Goal: Register for event/course

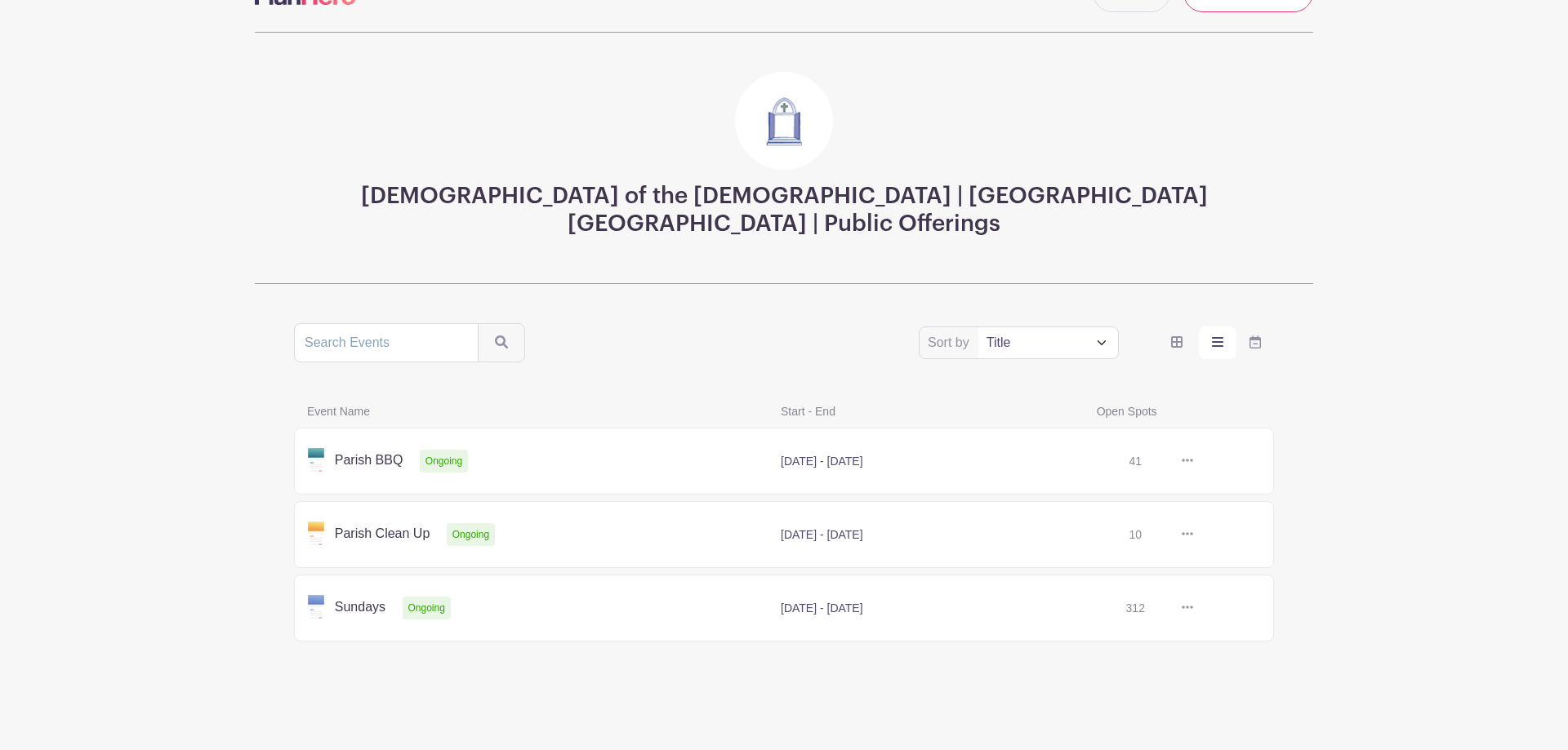
scroll to position [59, 0]
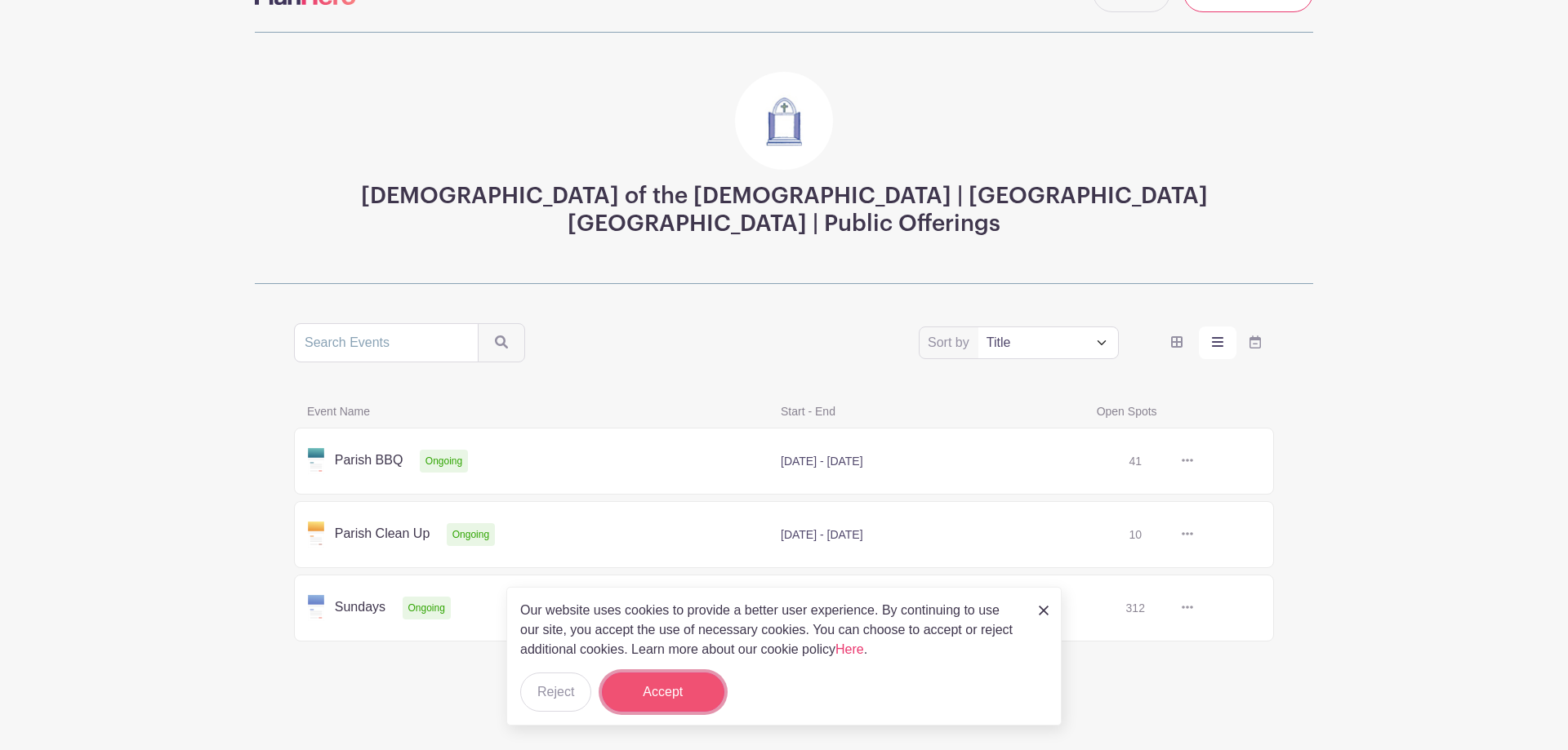
click at [675, 690] on button "Accept" at bounding box center [663, 692] width 123 height 39
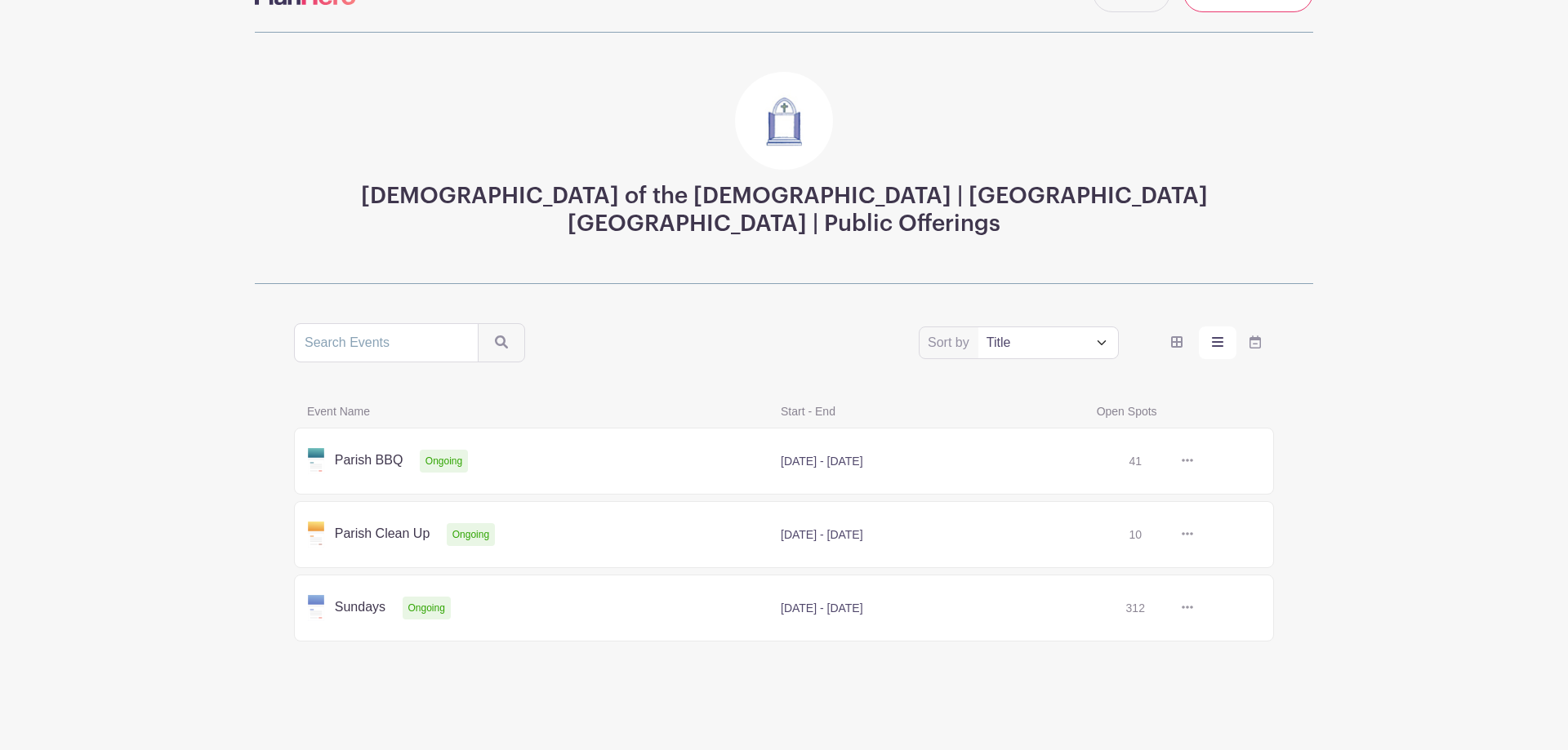
click at [1194, 608] on link at bounding box center [1194, 608] width 0 height 0
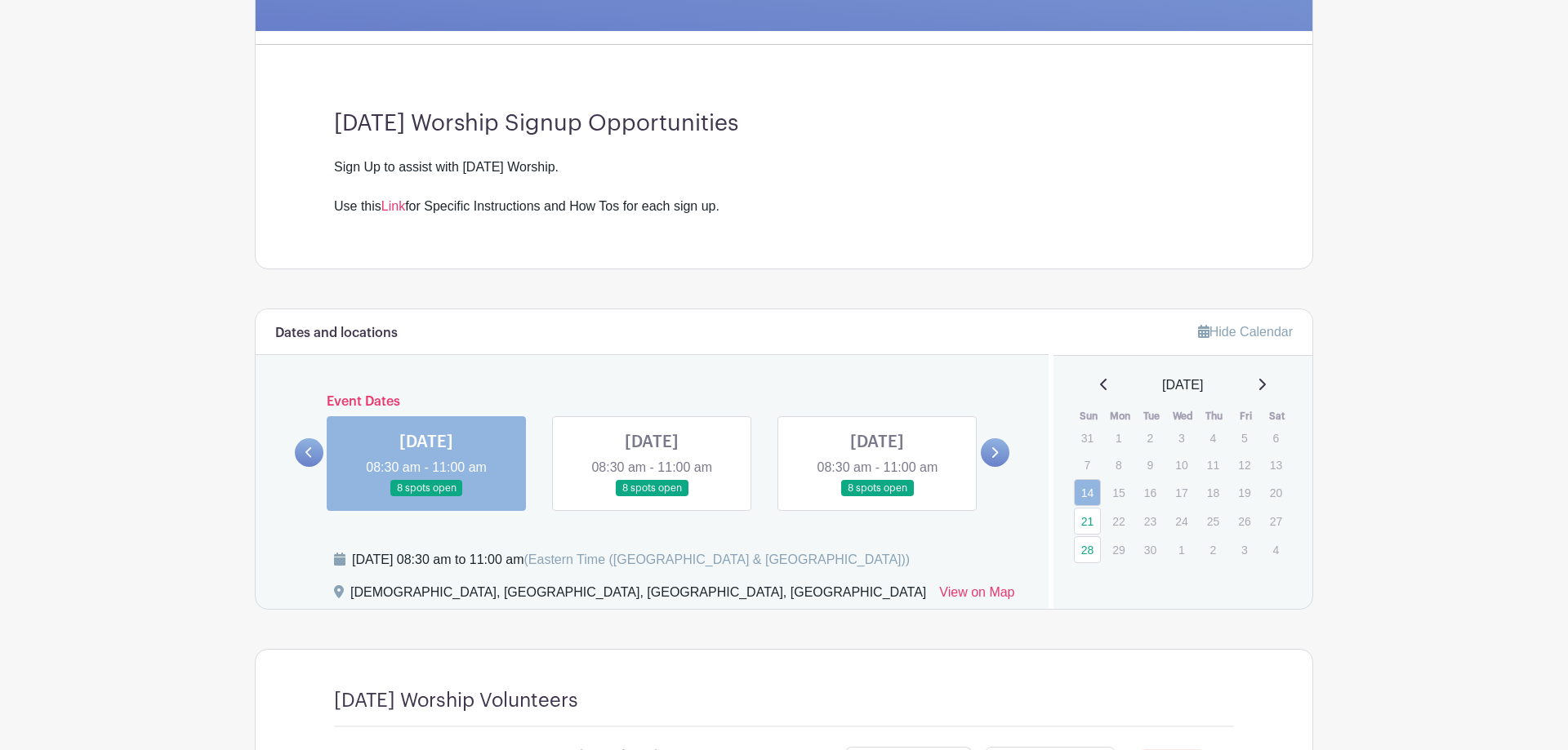
scroll to position [167, 0]
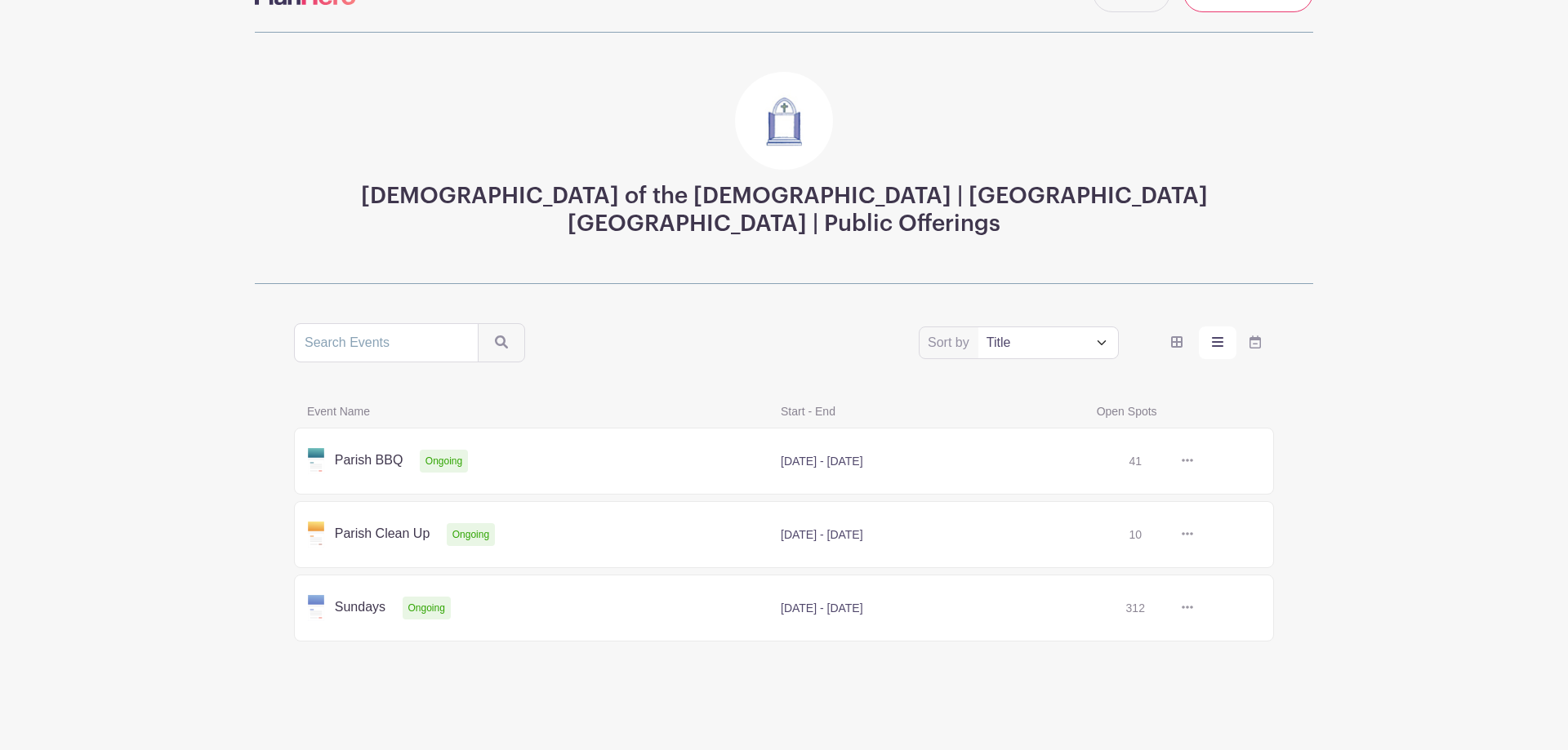
scroll to position [59, 0]
click at [1194, 608] on link at bounding box center [1194, 608] width 0 height 0
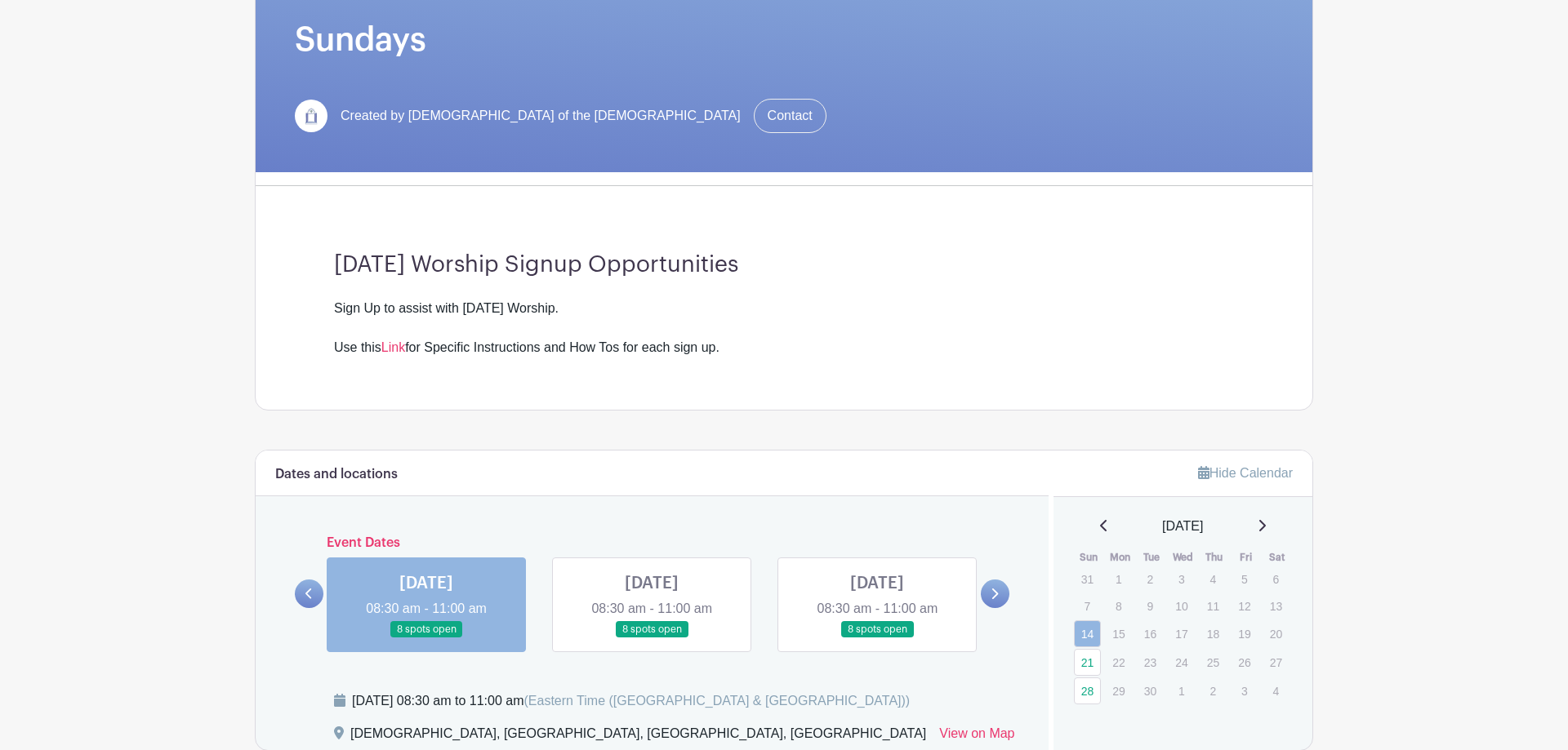
scroll to position [334, 0]
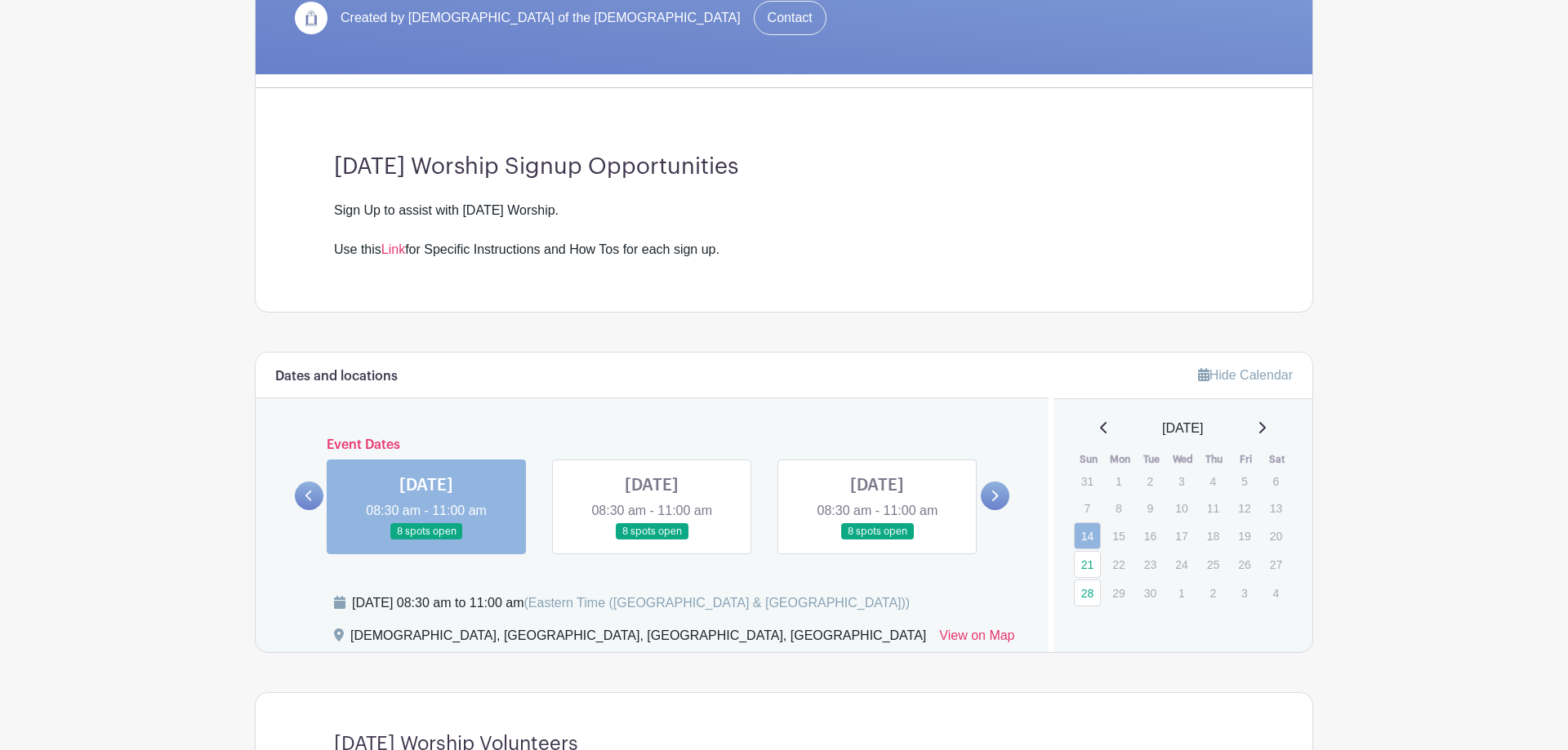
click at [878, 541] on link at bounding box center [878, 541] width 0 height 0
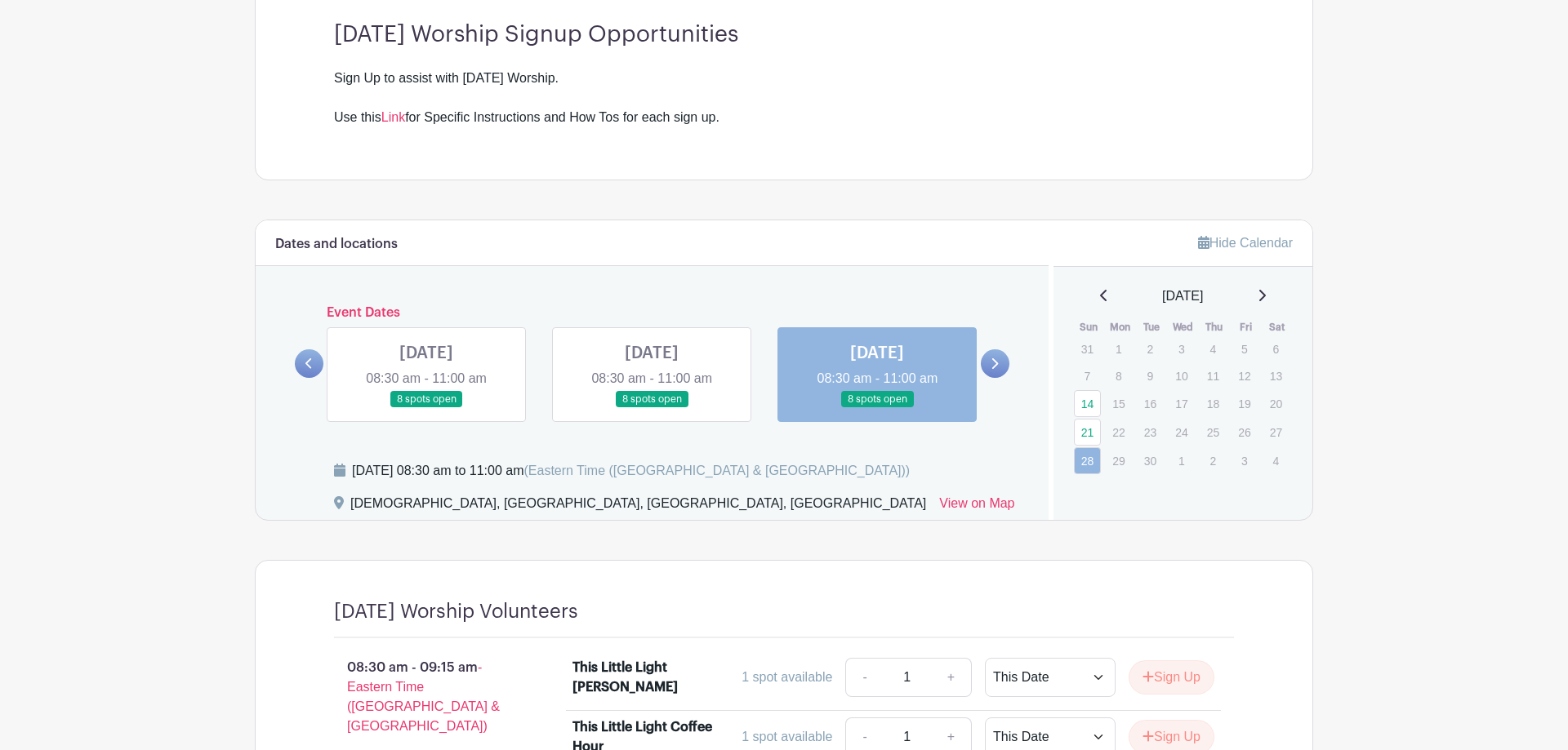
scroll to position [749, 0]
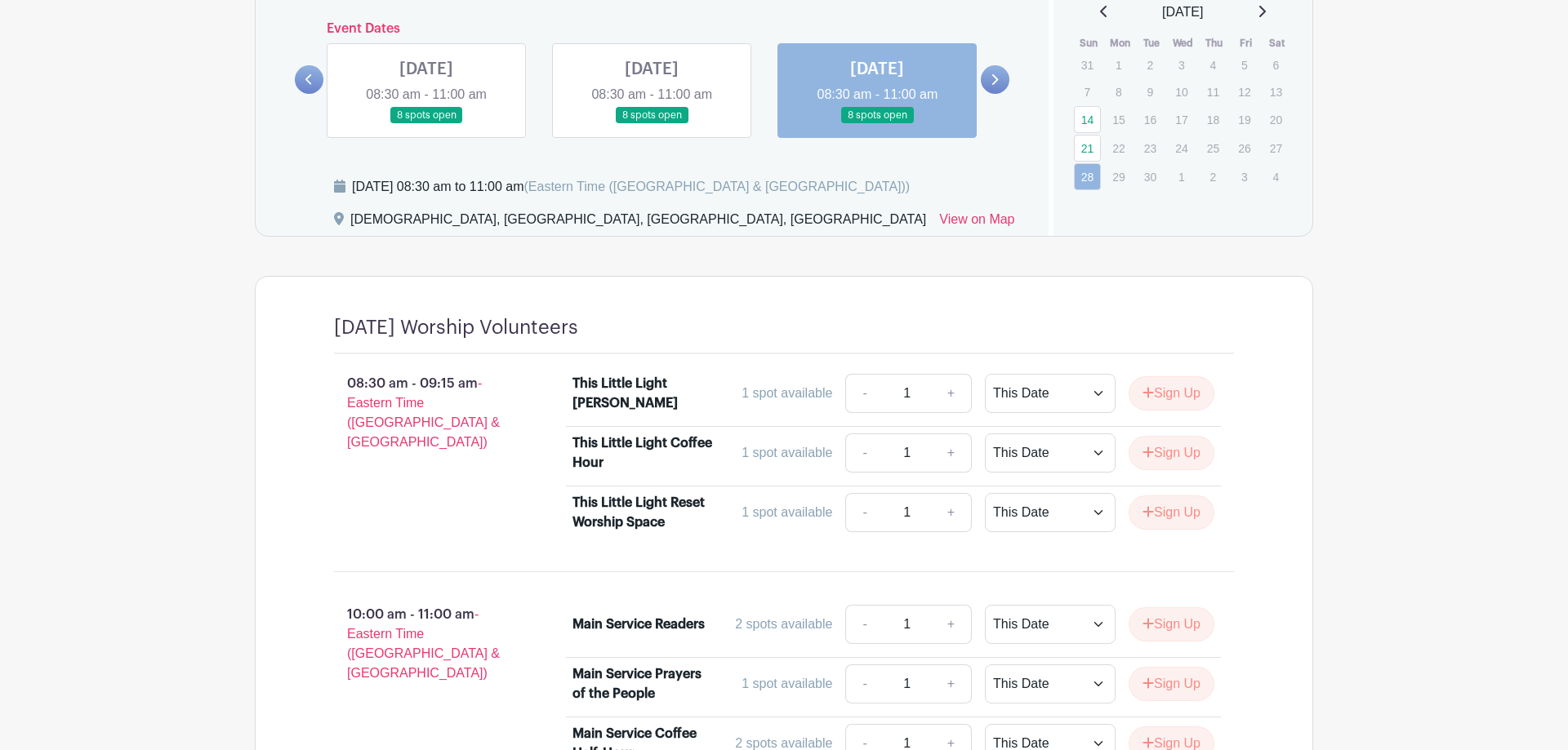
click at [878, 124] on link at bounding box center [878, 124] width 0 height 0
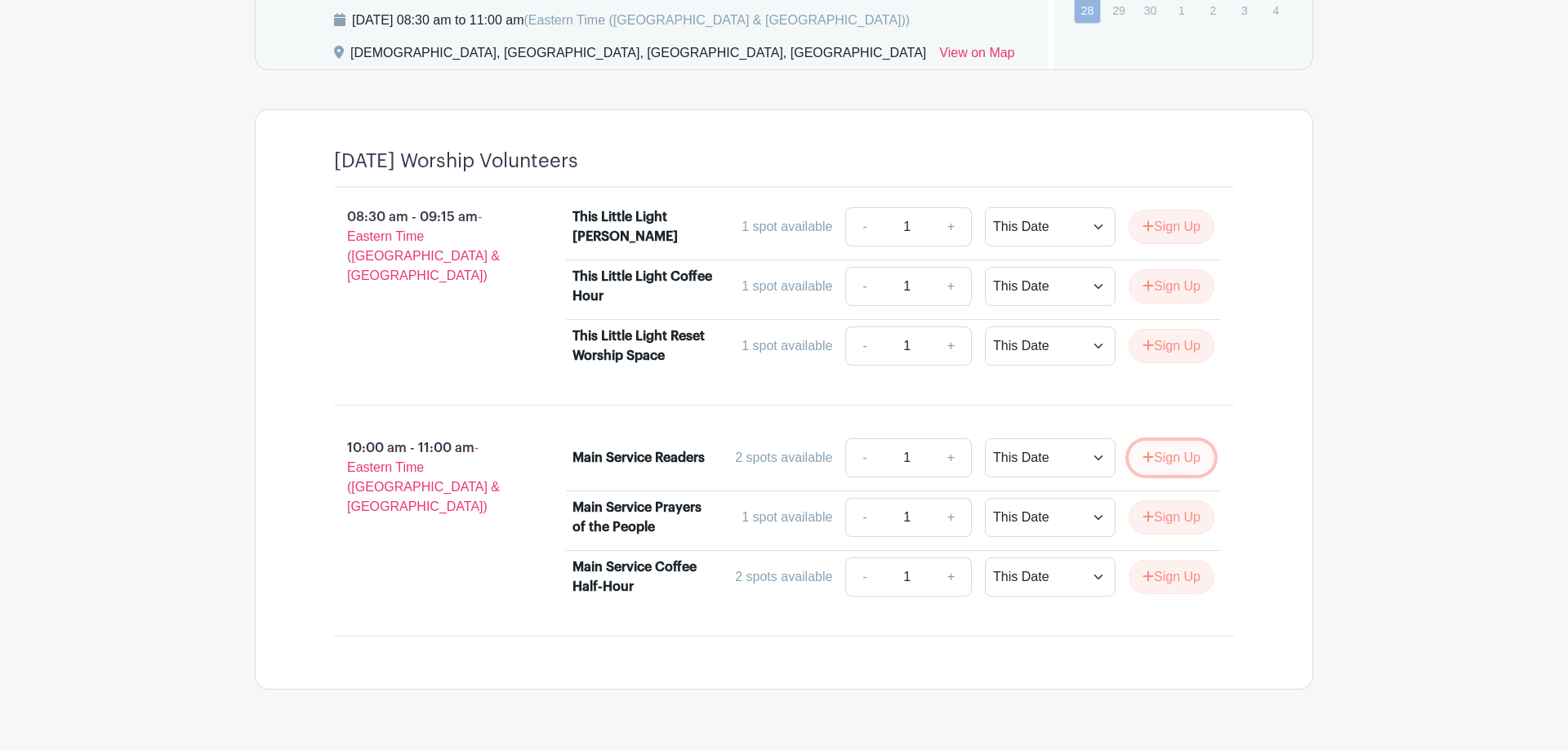
click at [1159, 456] on button "Sign Up" at bounding box center [1172, 458] width 86 height 34
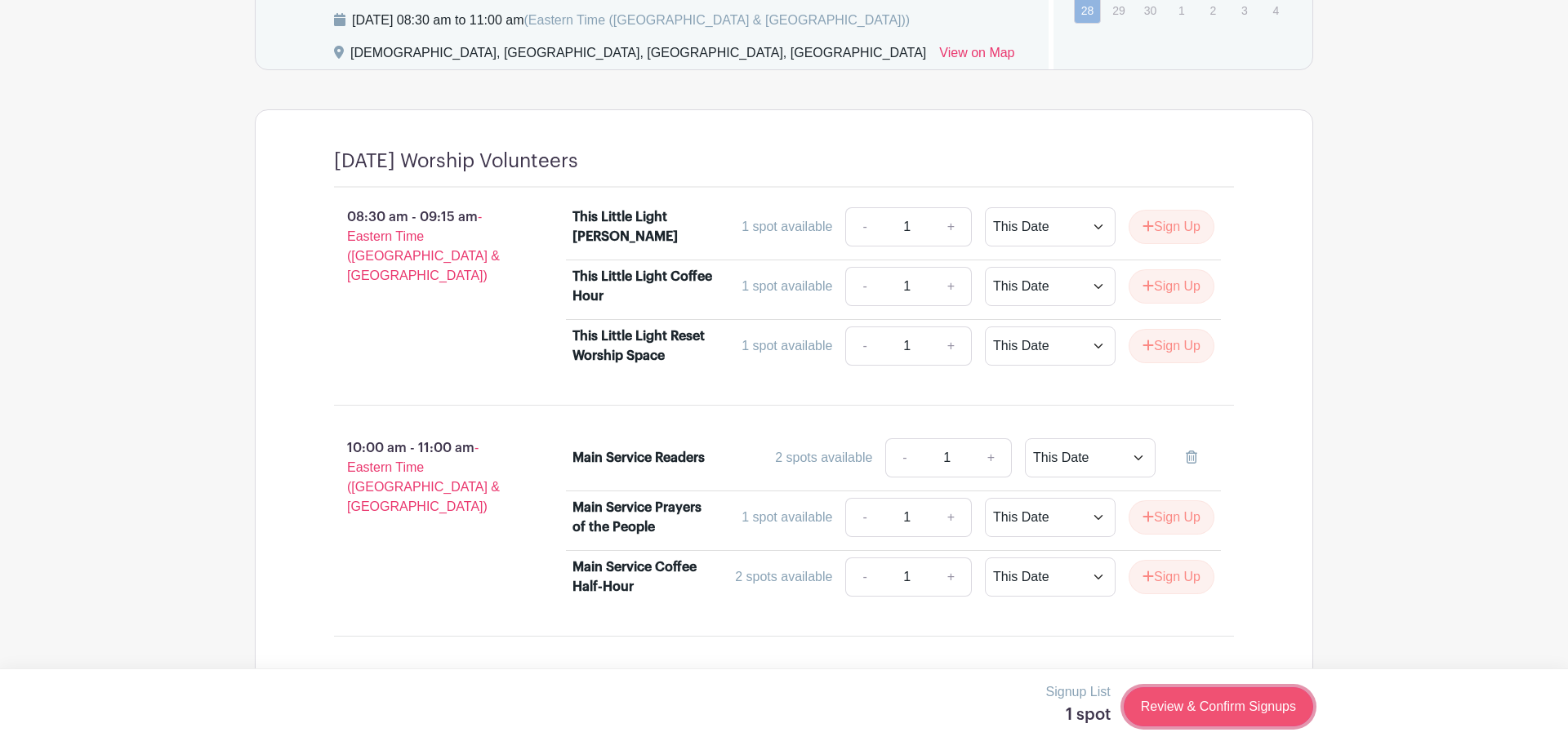
click at [1220, 704] on link "Review & Confirm Signups" at bounding box center [1218, 707] width 190 height 39
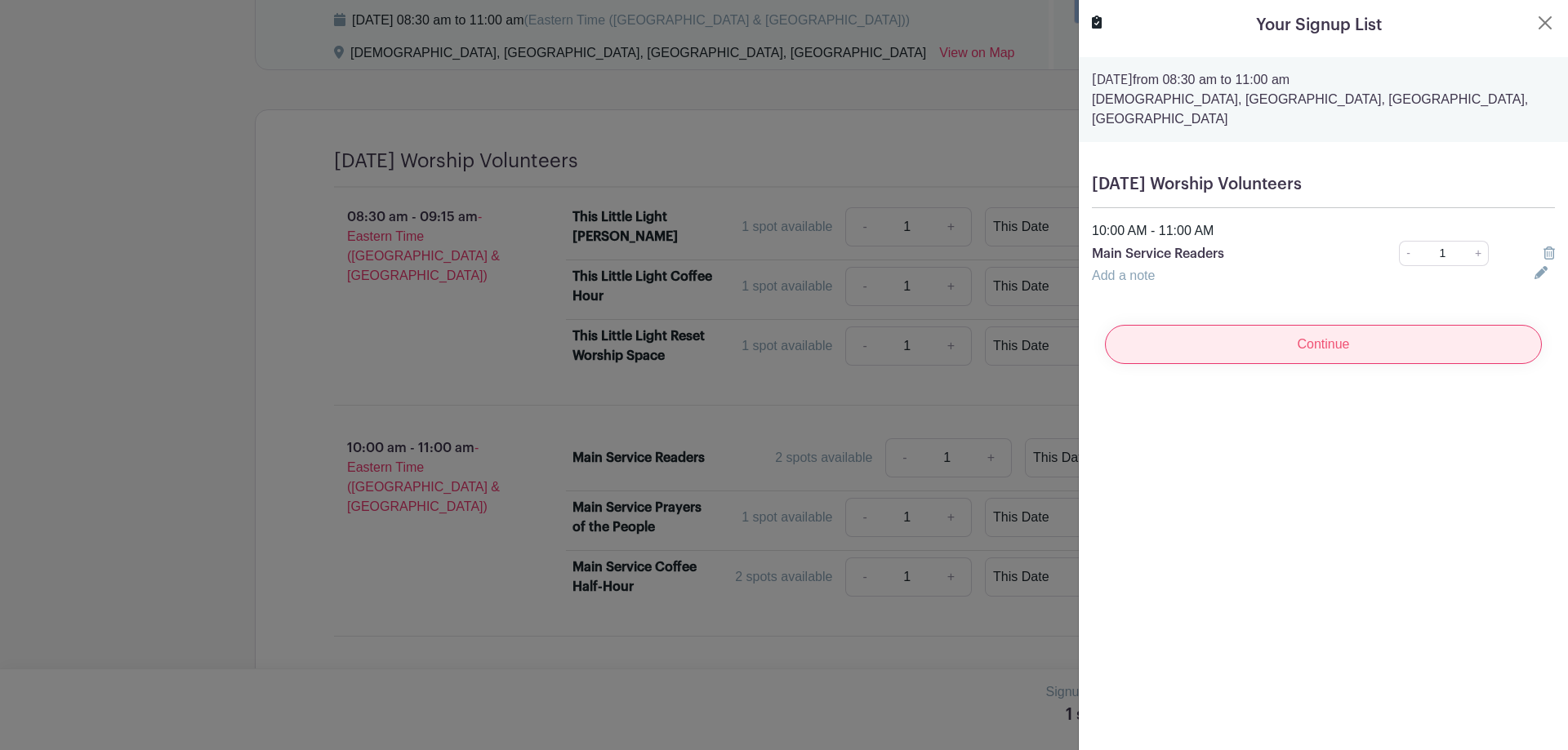
click at [1334, 329] on input "Continue" at bounding box center [1323, 344] width 437 height 39
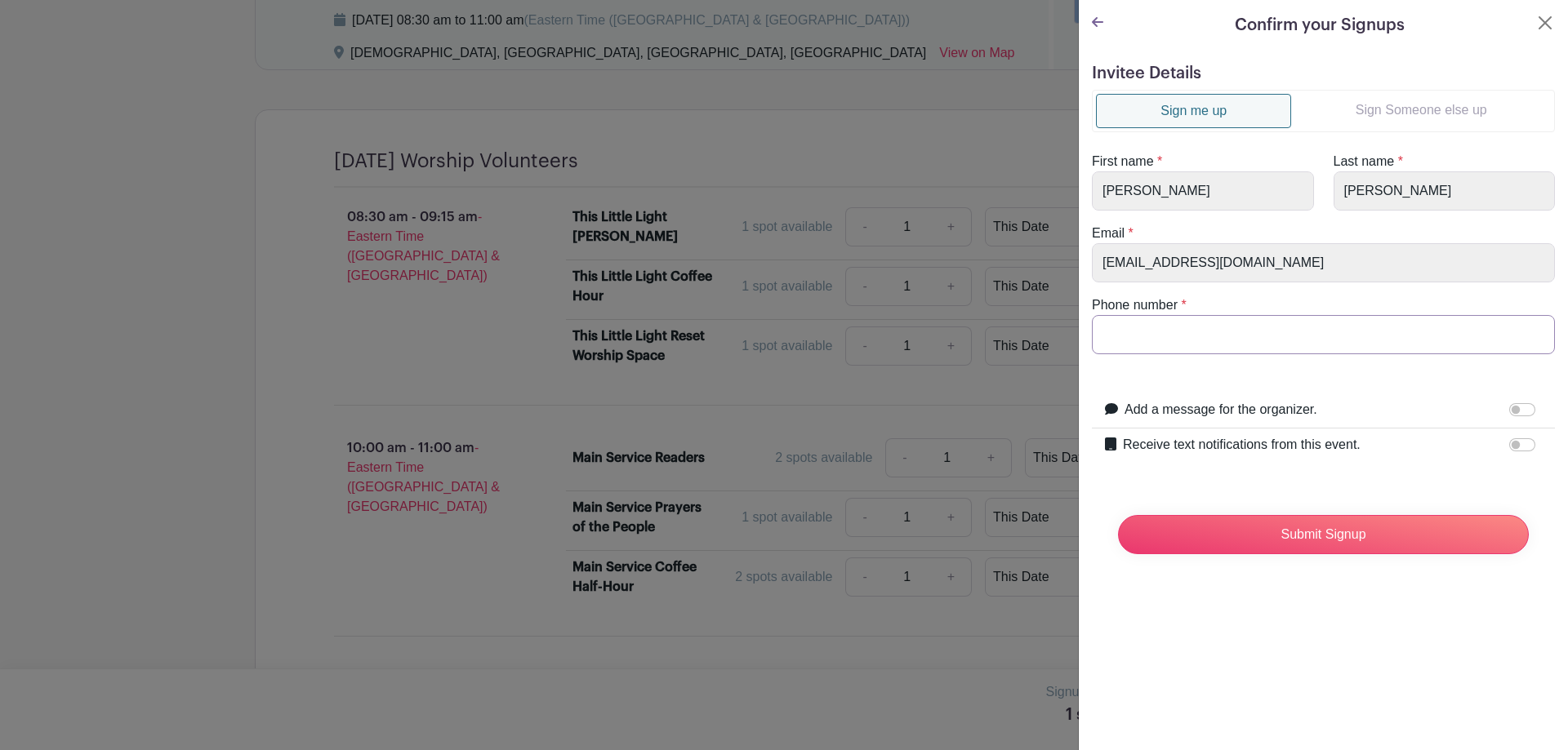
click at [1220, 322] on input "Phone number" at bounding box center [1323, 334] width 464 height 39
type input "7329798416"
click at [1257, 529] on input "Submit Signup" at bounding box center [1323, 535] width 411 height 39
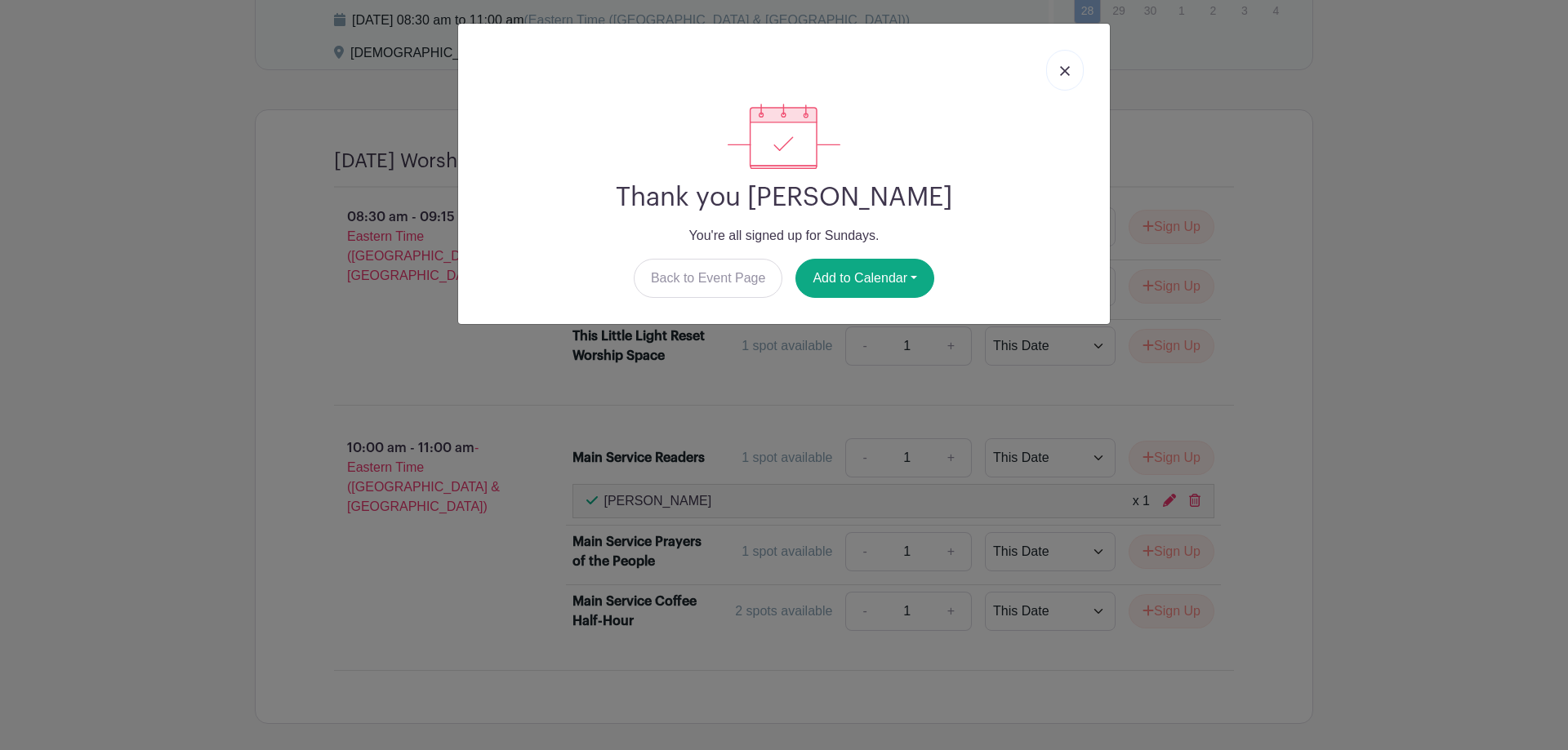
click at [1073, 71] on link at bounding box center [1065, 70] width 38 height 41
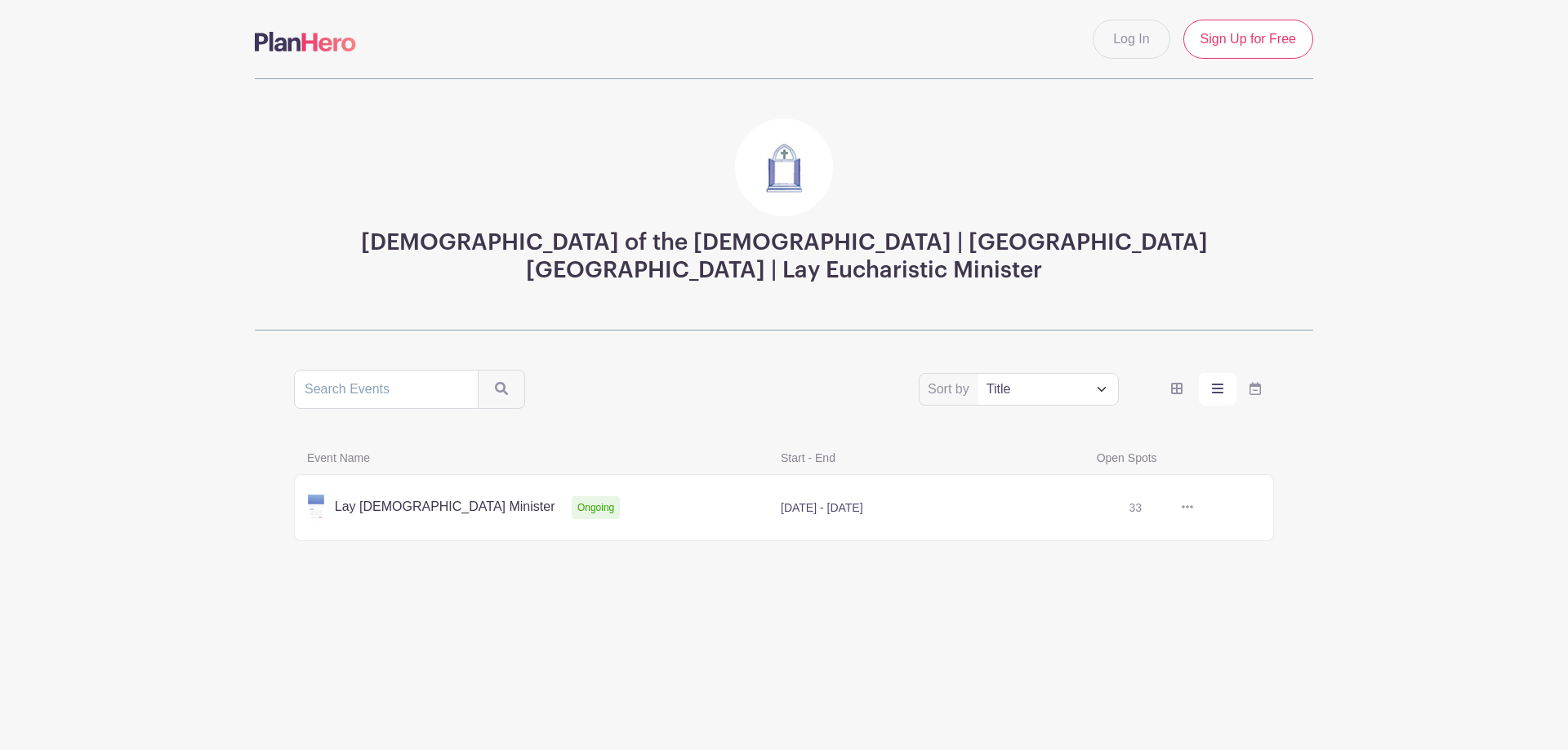
click at [1194, 508] on link at bounding box center [1194, 508] width 0 height 0
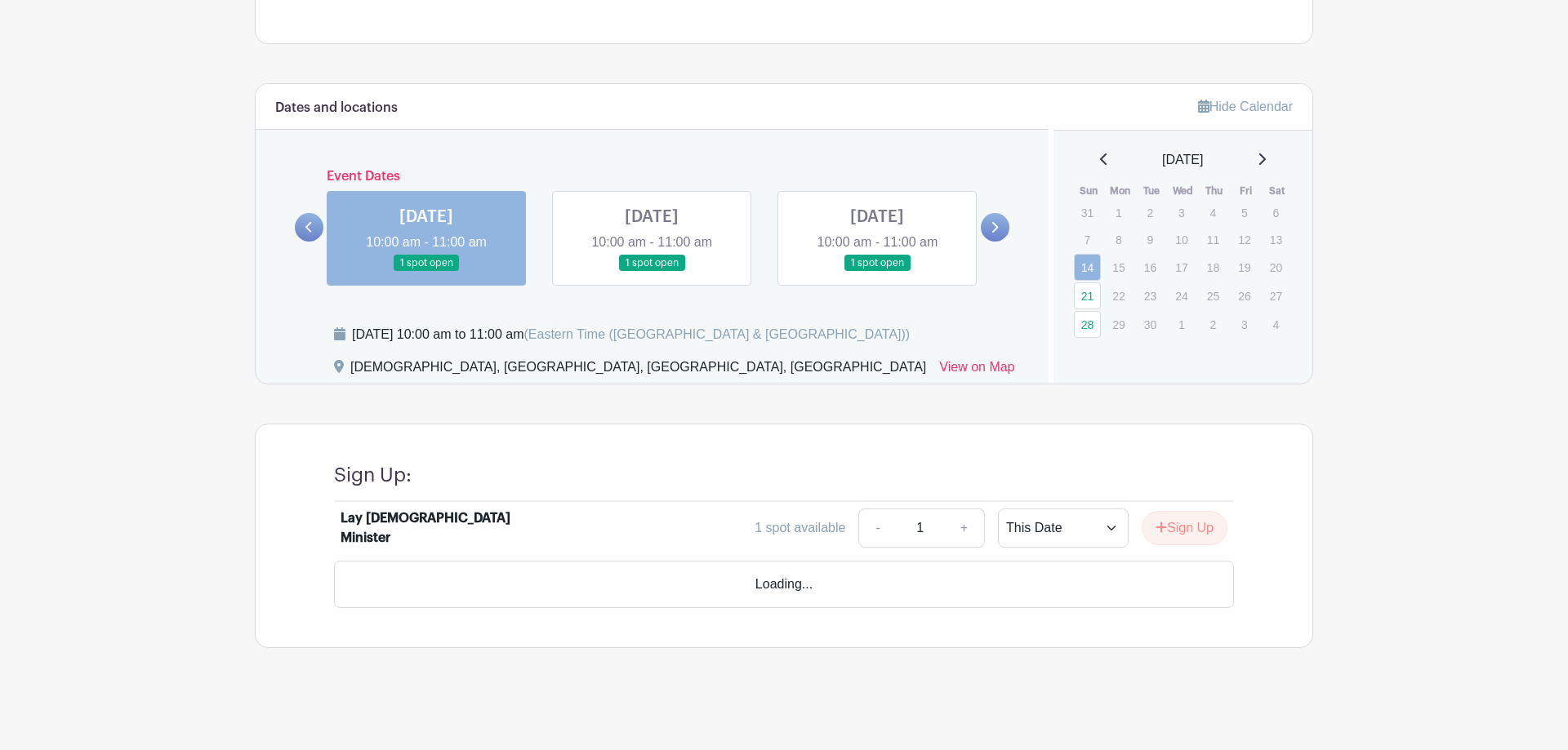
scroll to position [620, 0]
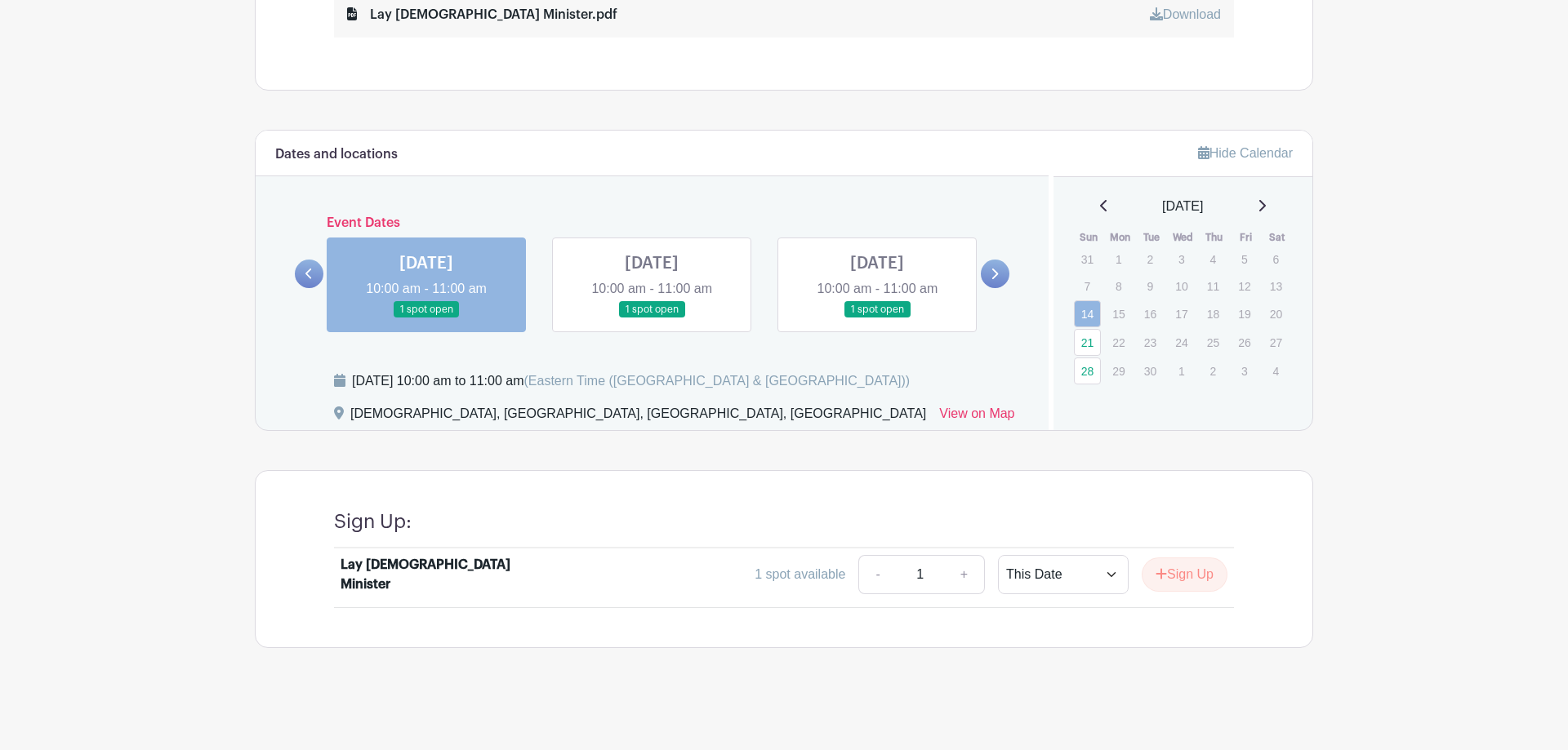
click at [652, 319] on link at bounding box center [652, 319] width 0 height 0
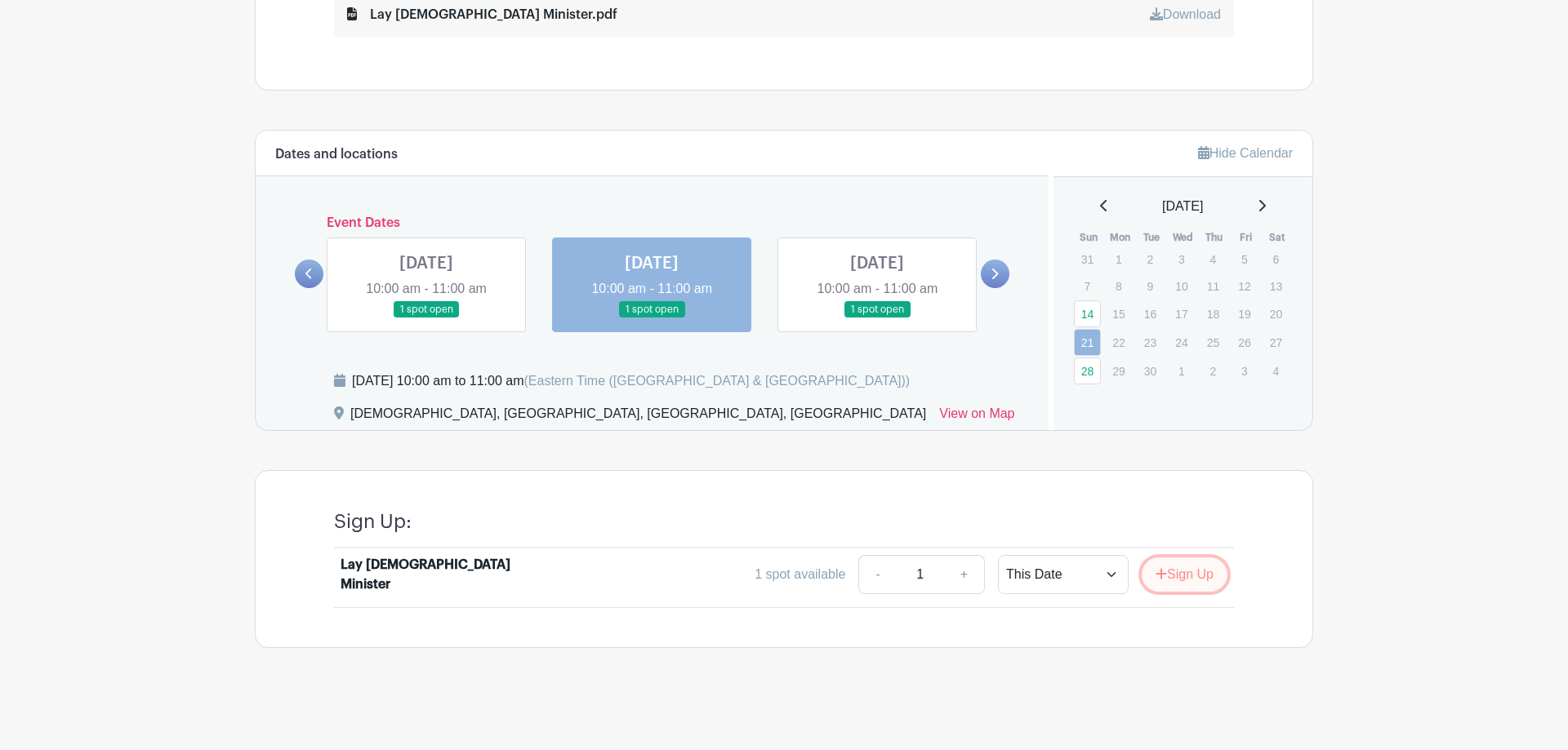
click at [1185, 572] on button "Sign Up" at bounding box center [1185, 574] width 86 height 34
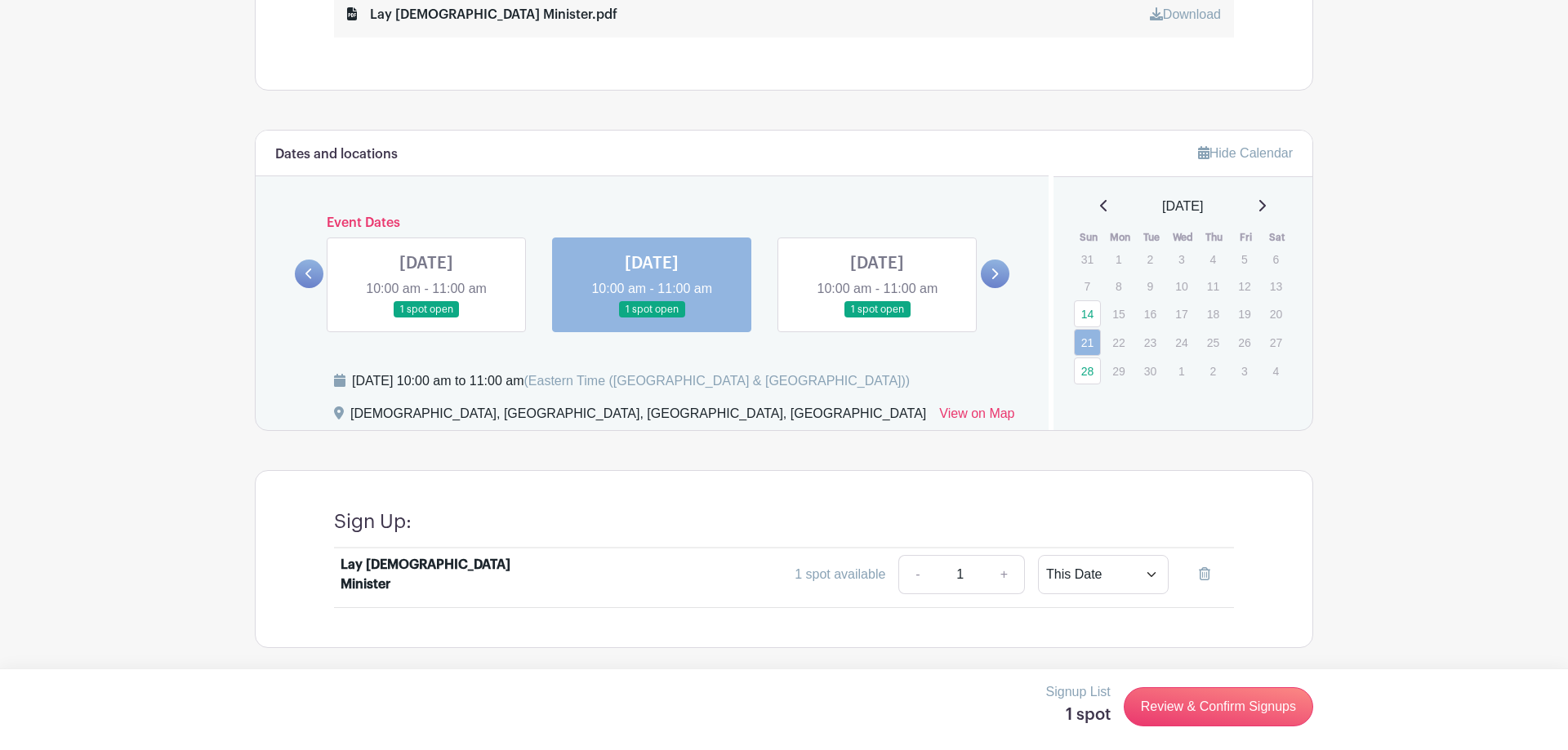
click at [995, 267] on icon at bounding box center [994, 274] width 7 height 12
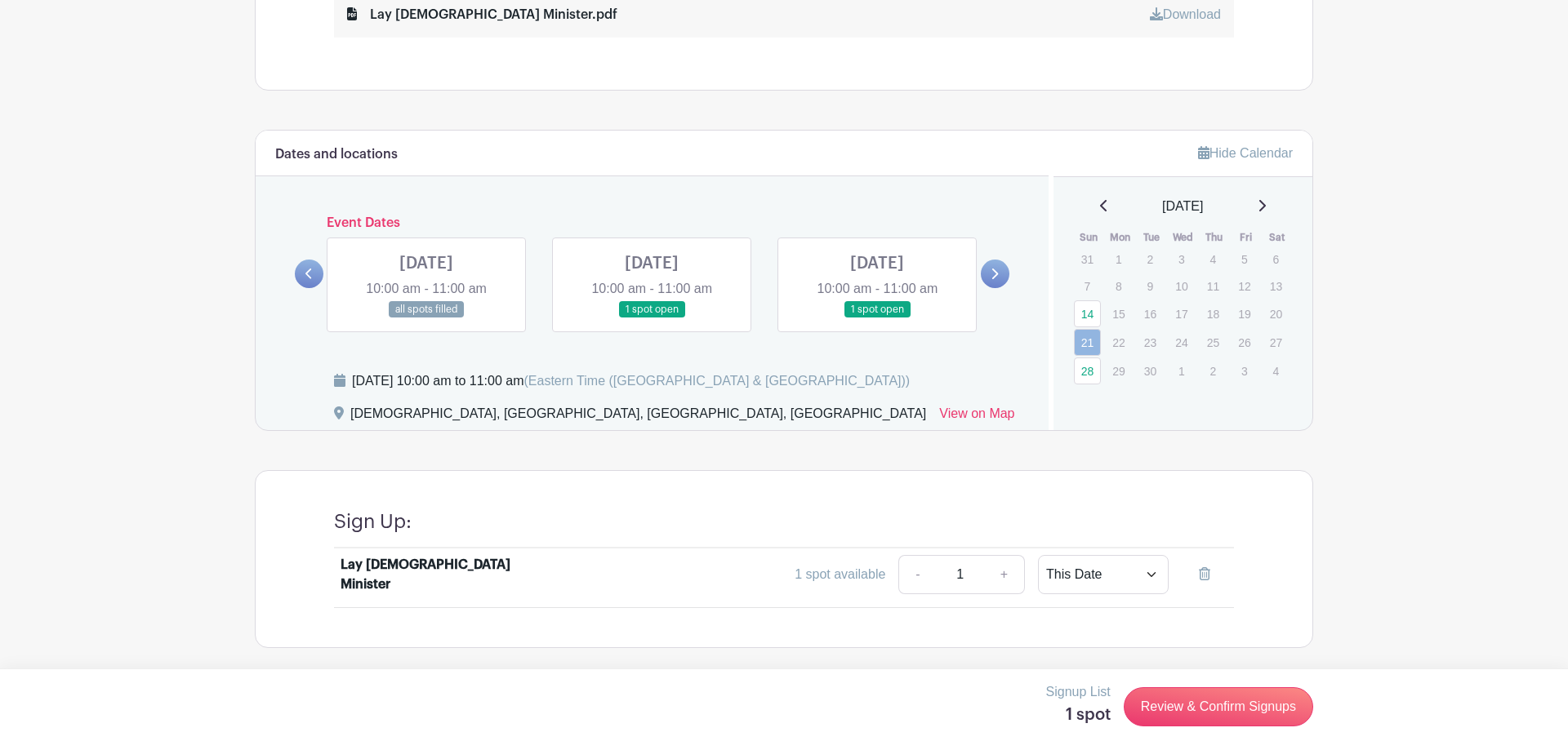
click at [878, 319] on link at bounding box center [878, 319] width 0 height 0
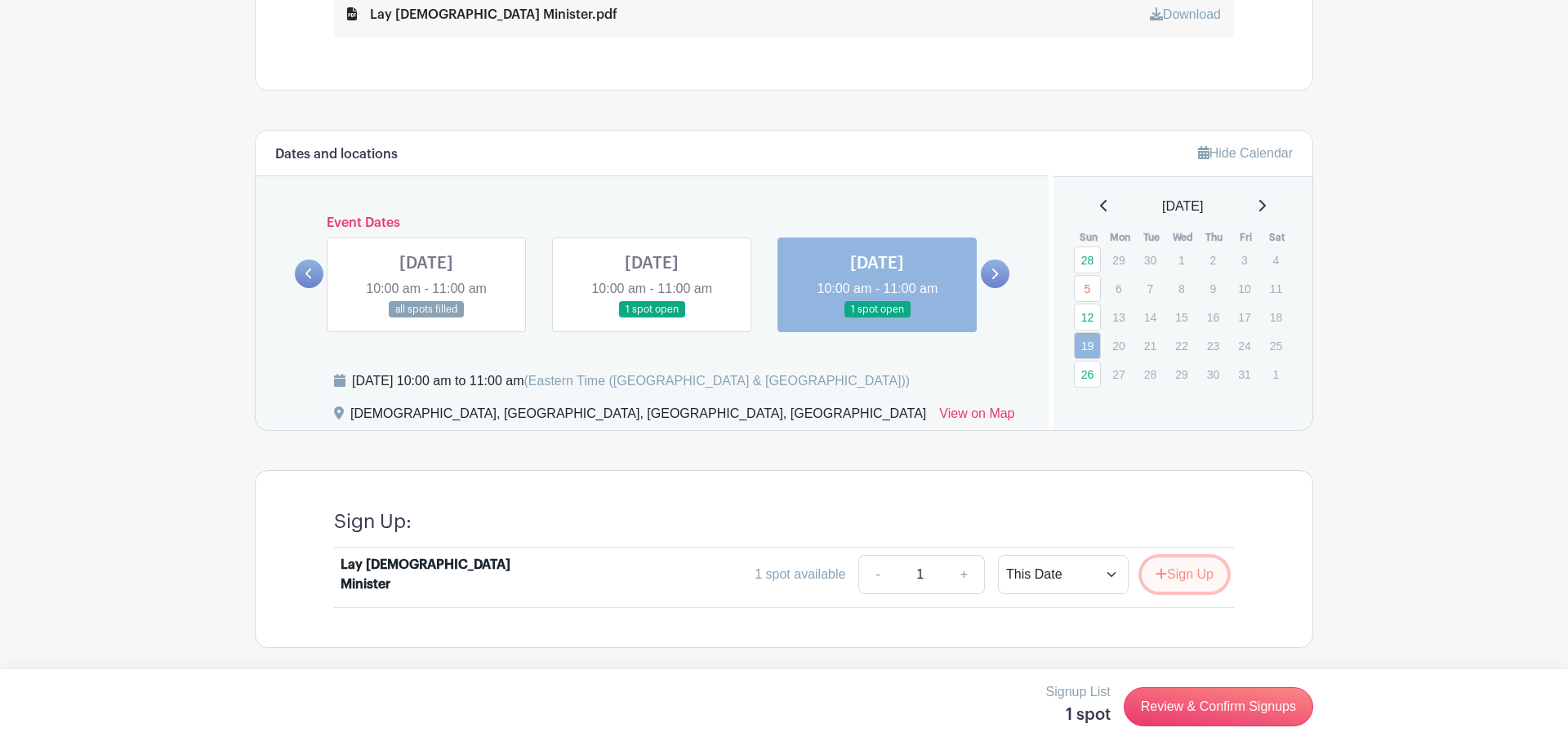
click at [1197, 574] on button "Sign Up" at bounding box center [1185, 574] width 86 height 34
click at [1000, 271] on link at bounding box center [995, 274] width 28 height 28
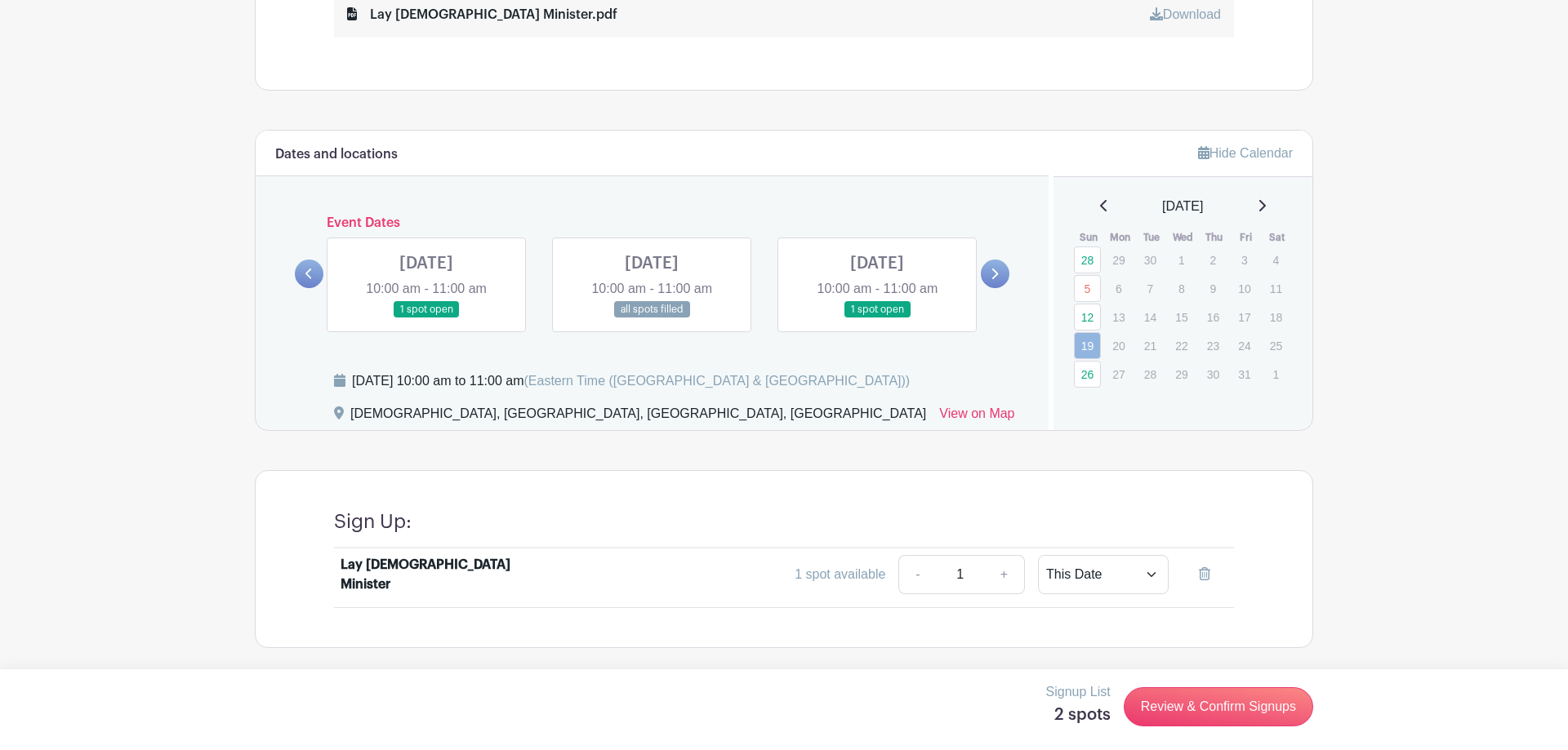
click at [1000, 271] on link at bounding box center [995, 274] width 28 height 28
click at [426, 319] on link at bounding box center [426, 319] width 0 height 0
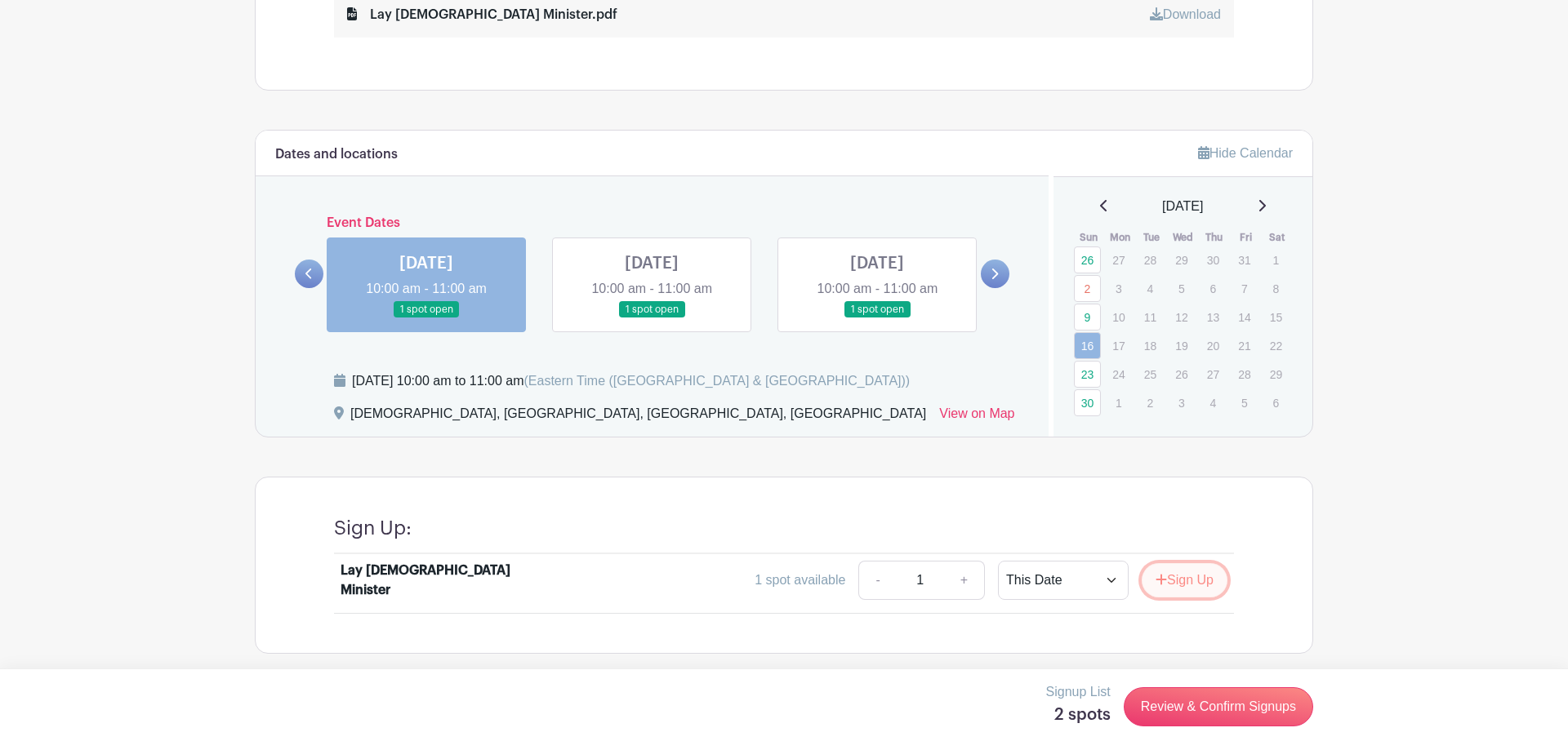
click at [1189, 581] on button "Sign Up" at bounding box center [1185, 580] width 86 height 34
click at [993, 274] on icon at bounding box center [994, 274] width 7 height 12
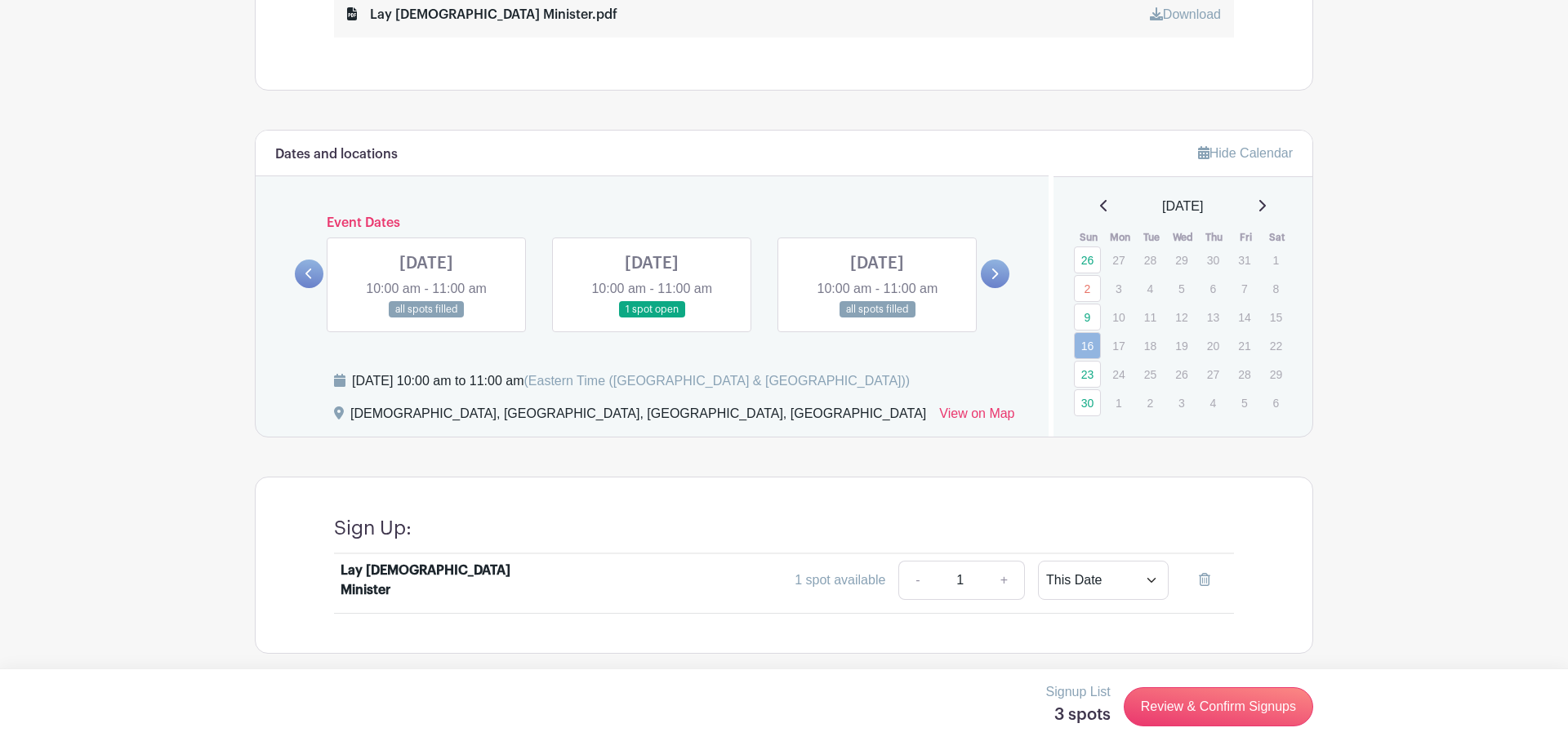
click at [652, 319] on link at bounding box center [652, 319] width 0 height 0
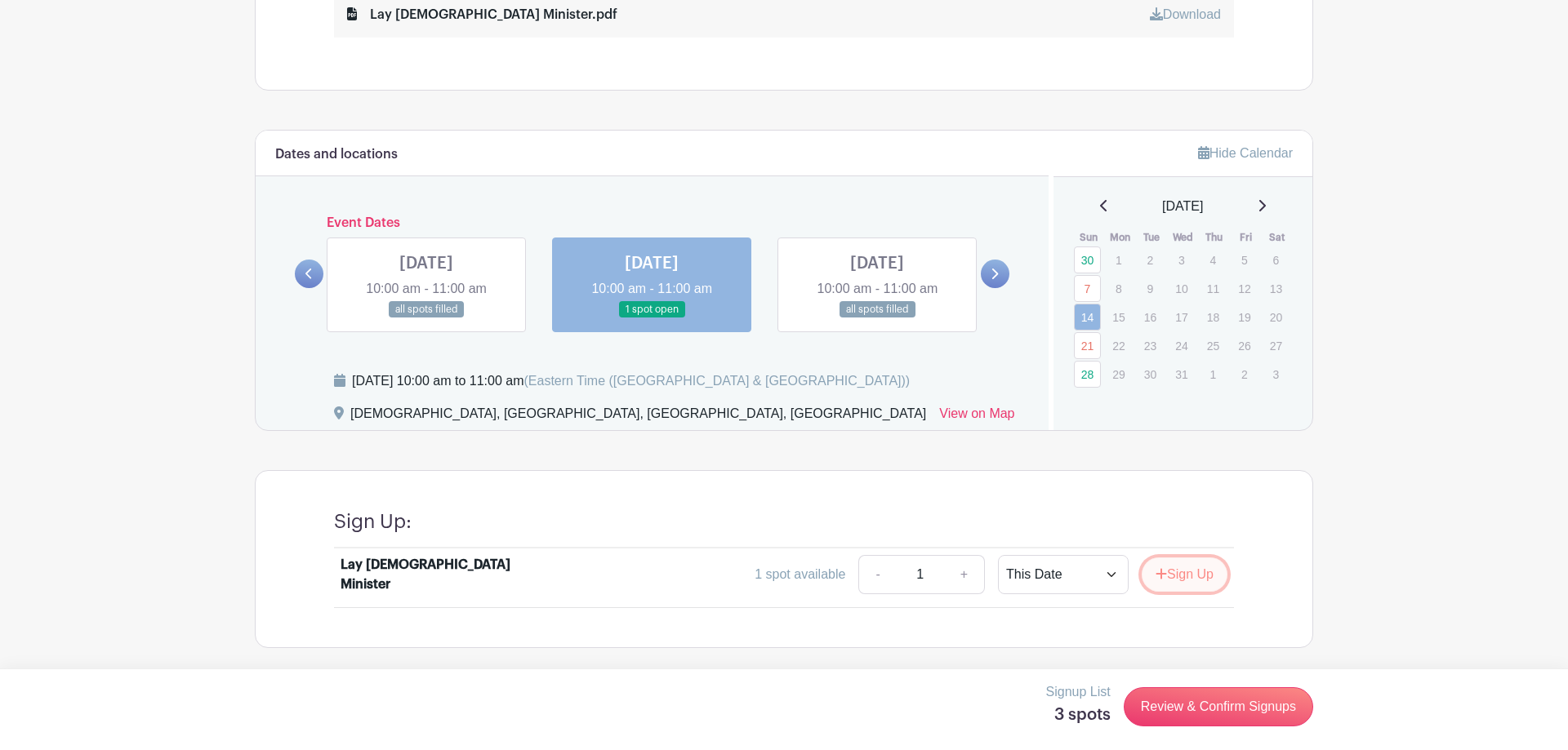
click at [1192, 575] on button "Sign Up" at bounding box center [1185, 574] width 86 height 34
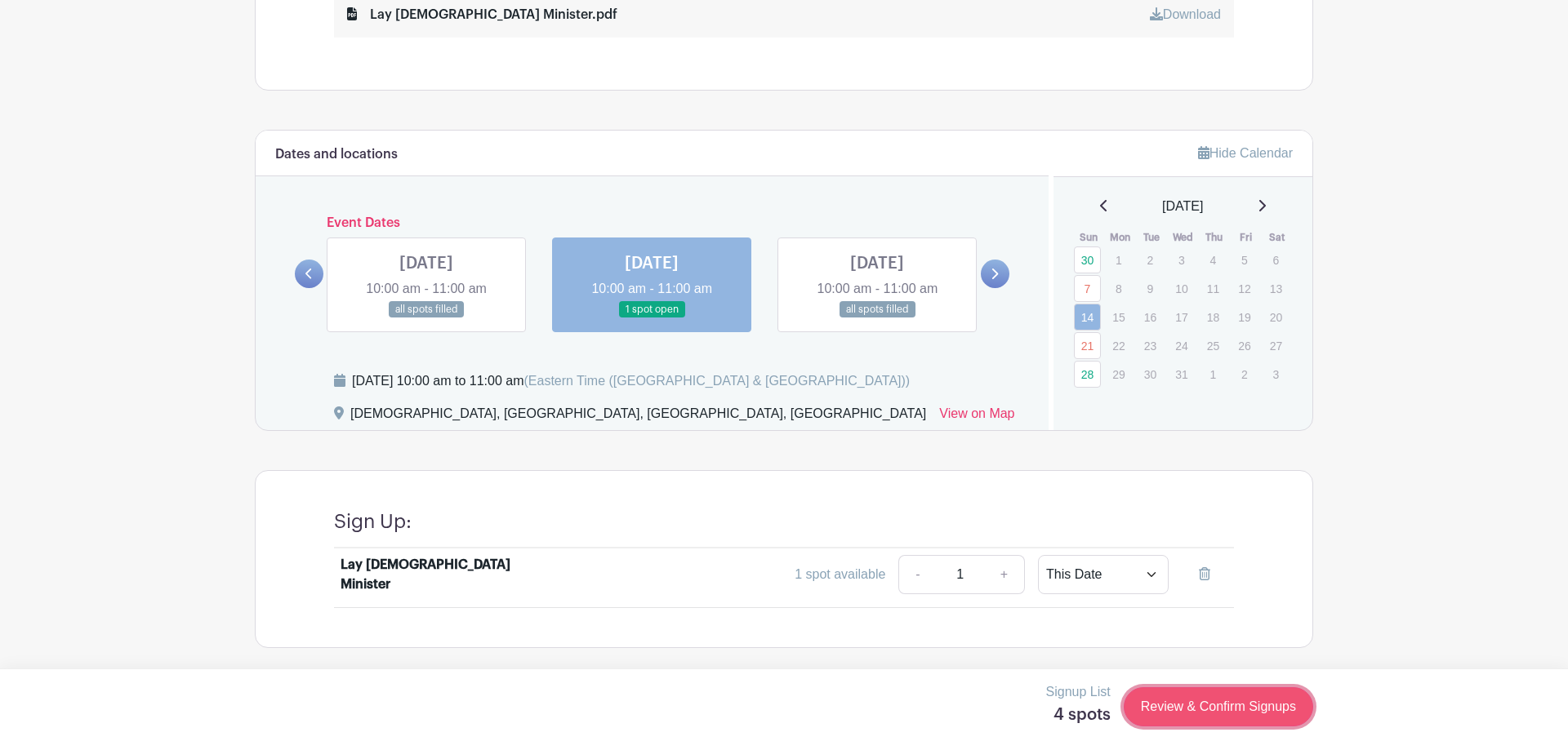
click at [1235, 704] on link "Review & Confirm Signups" at bounding box center [1218, 707] width 190 height 39
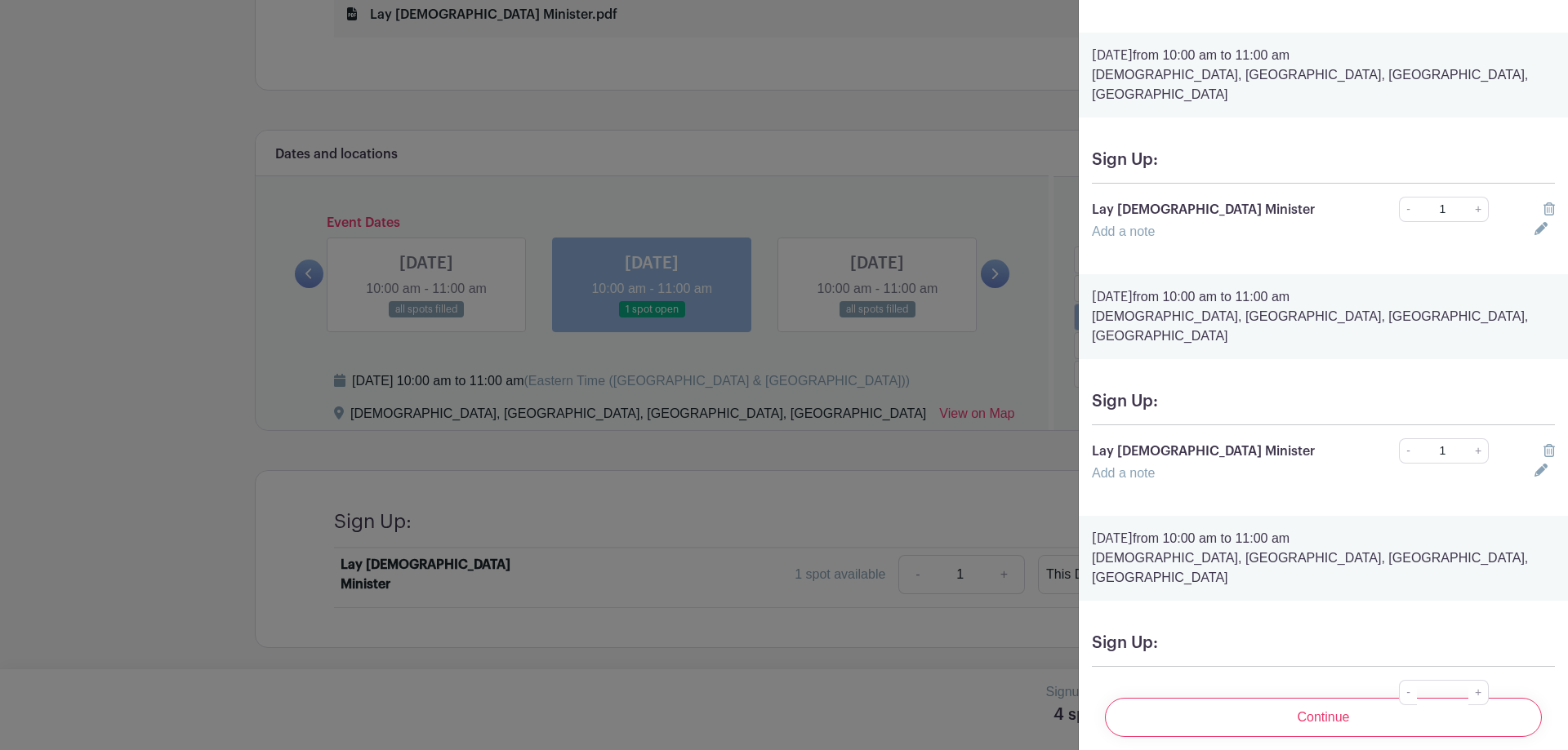
scroll to position [268, 0]
click at [1317, 704] on input "Continue" at bounding box center [1323, 717] width 437 height 39
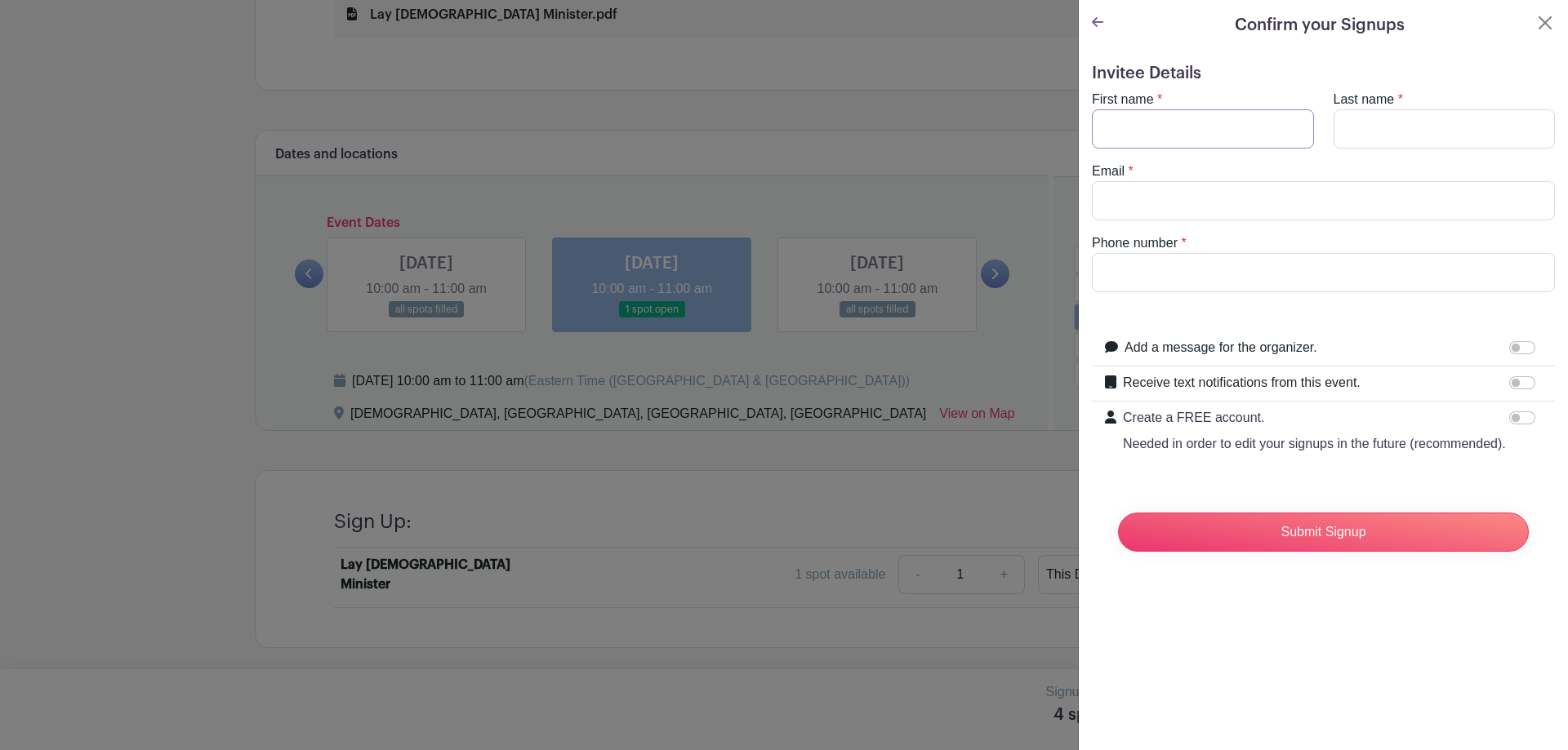
click at [1221, 136] on input "First name" at bounding box center [1203, 129] width 222 height 39
type input "[PERSON_NAME]"
type input "[EMAIL_ADDRESS][DOMAIN_NAME]"
click at [1200, 272] on input "Phone number" at bounding box center [1323, 273] width 464 height 39
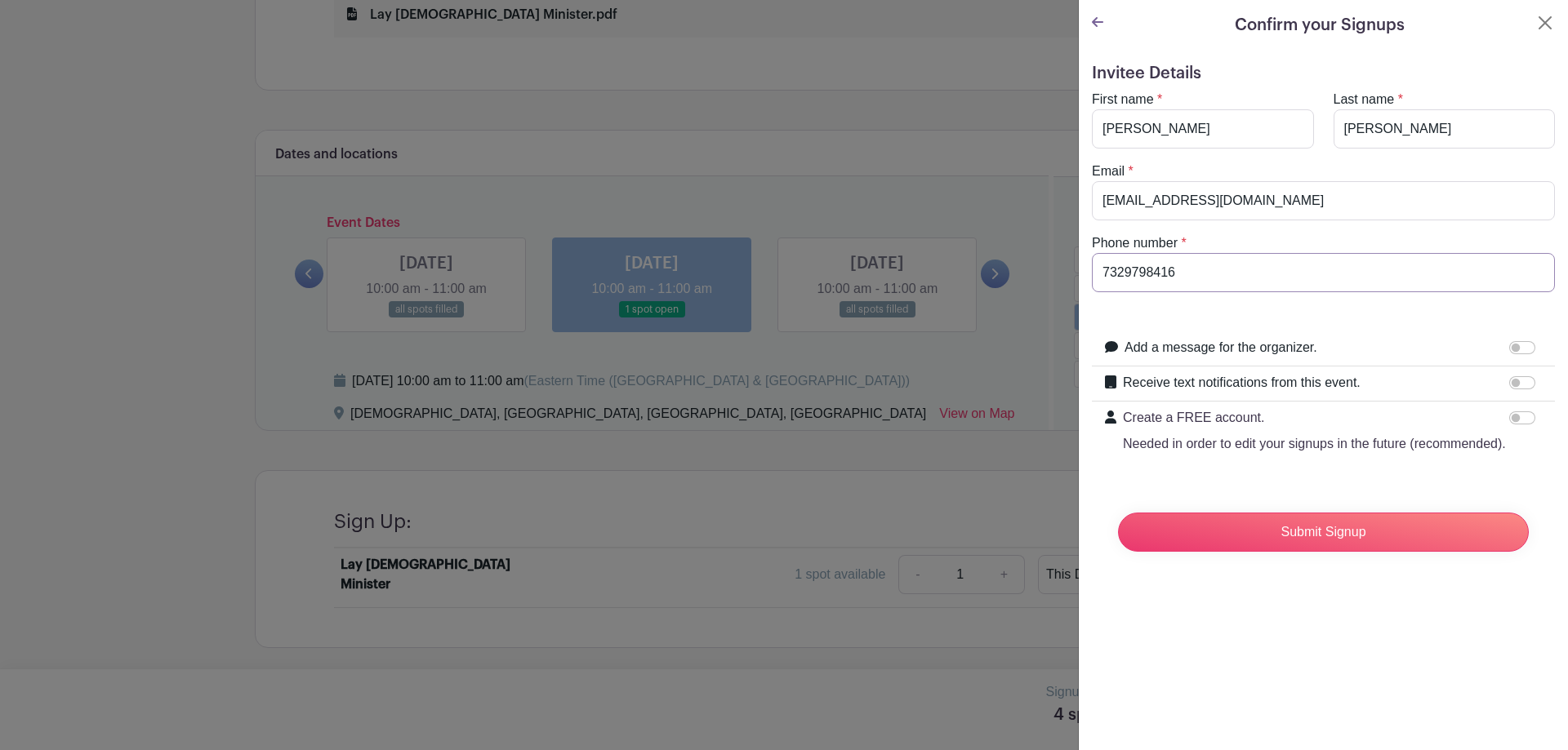
type input "7329798416"
click at [1524, 421] on input "Create a FREE account. Needed in order to edit your signups in the future (reco…" at bounding box center [1523, 417] width 26 height 13
checkbox input "true"
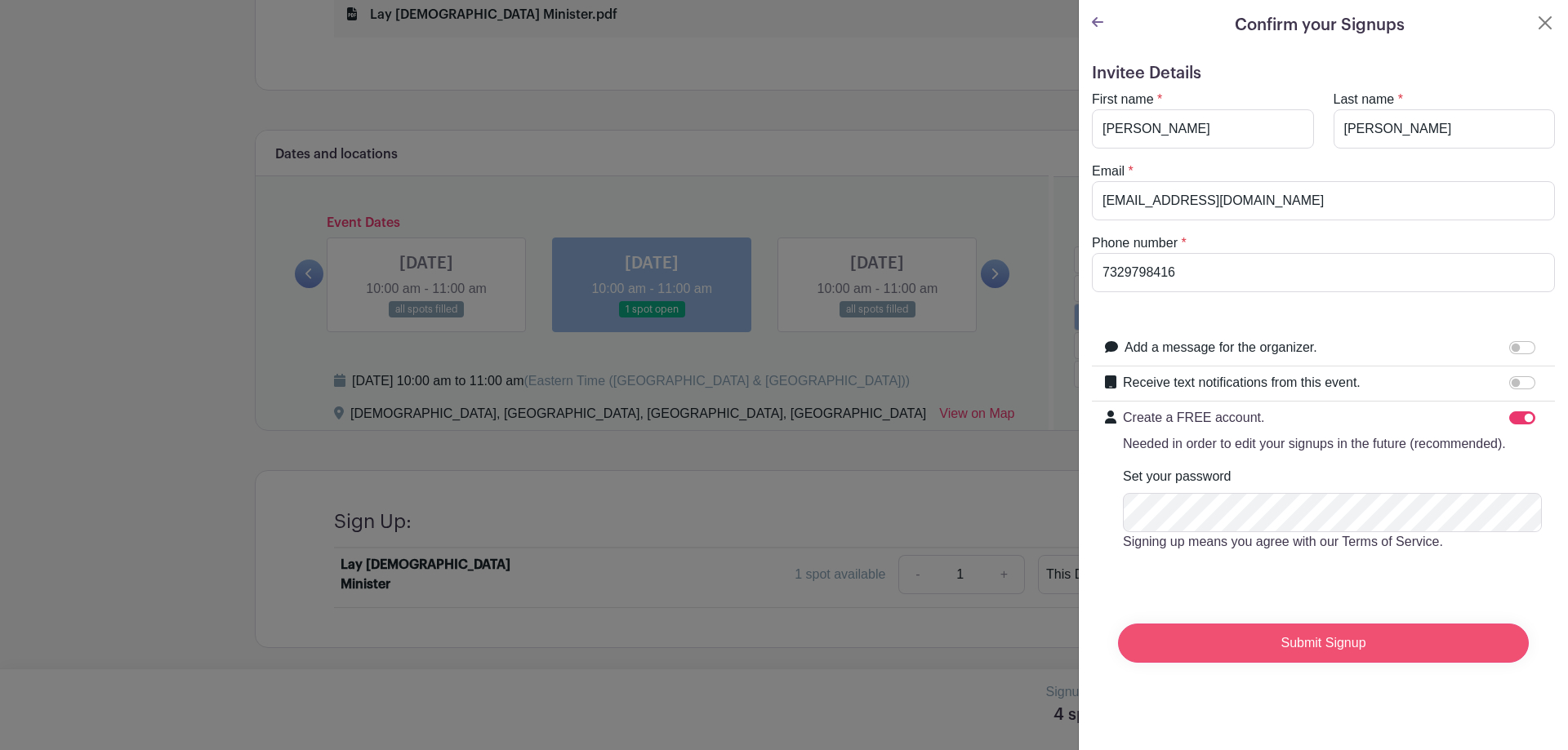
click at [1384, 646] on input "Submit Signup" at bounding box center [1323, 643] width 411 height 39
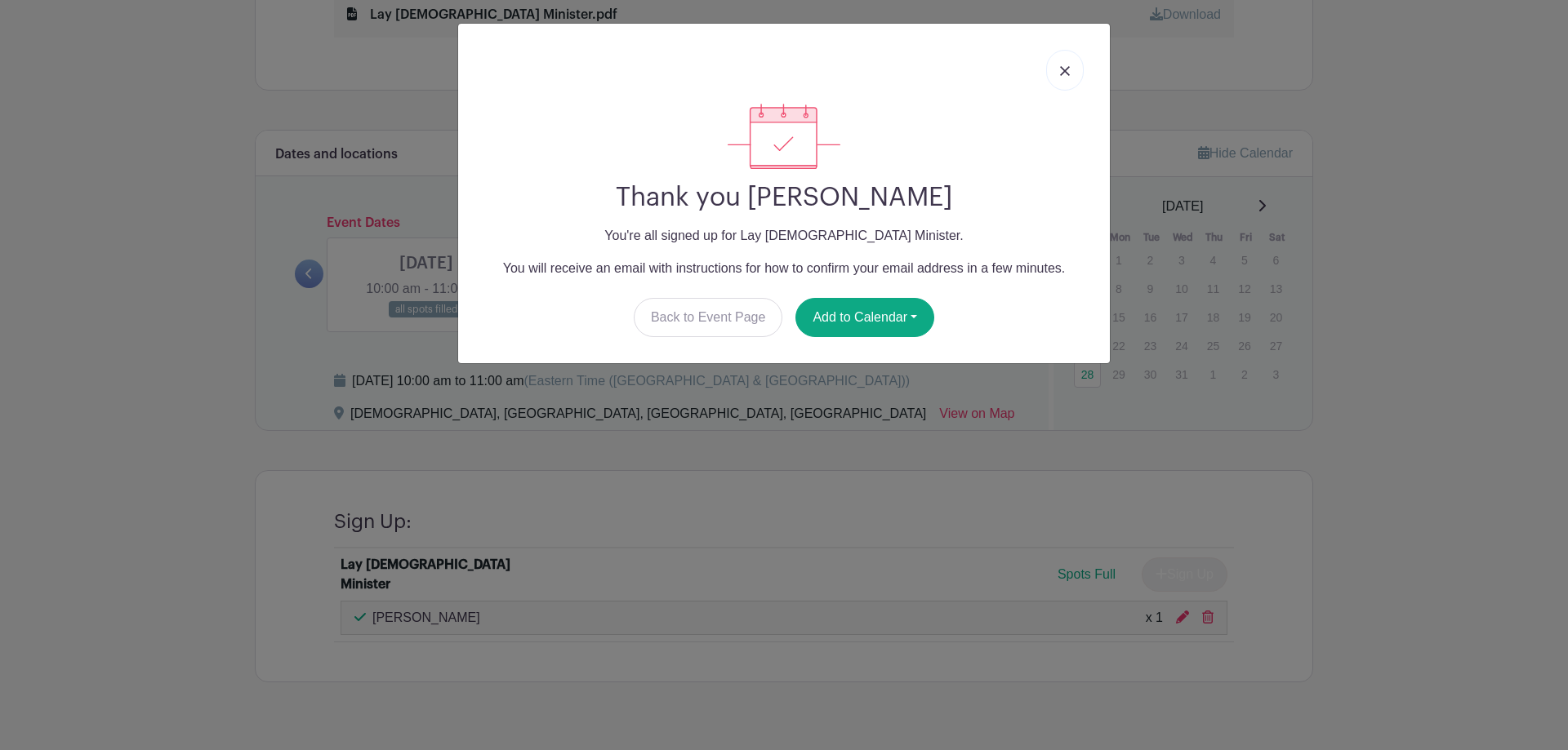
click at [1065, 71] on img at bounding box center [1065, 71] width 10 height 10
